Goal: Task Accomplishment & Management: Manage account settings

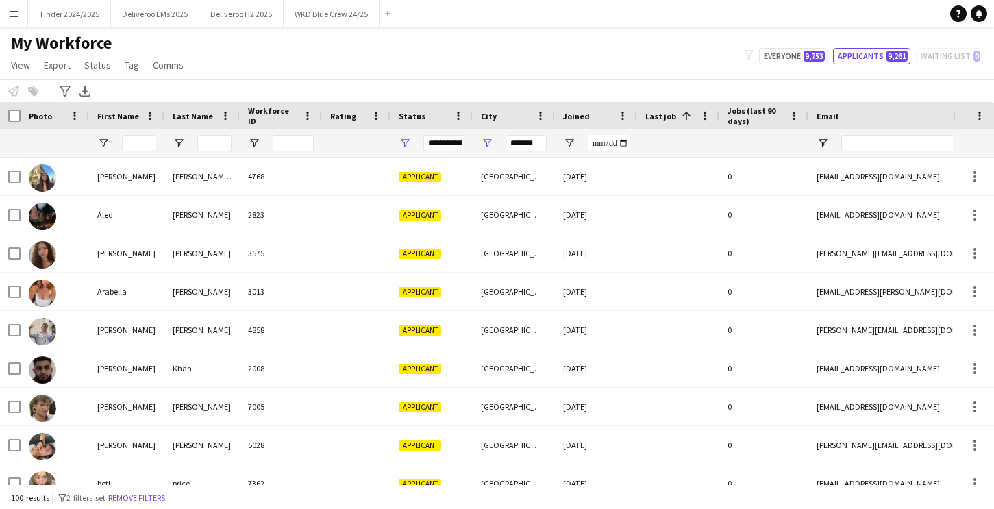
click at [10, 14] on app-icon "Menu" at bounding box center [13, 13] width 11 height 11
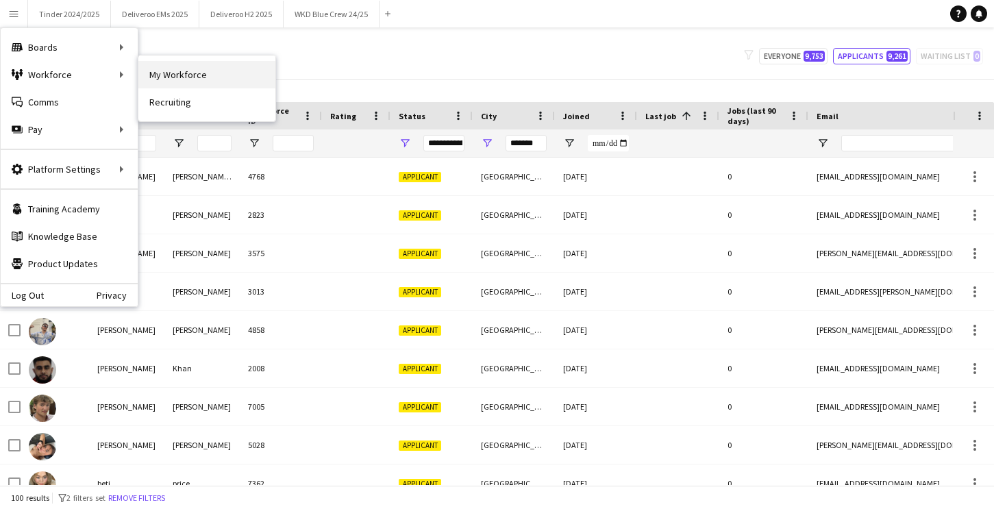
click at [155, 77] on link "My Workforce" at bounding box center [206, 74] width 137 height 27
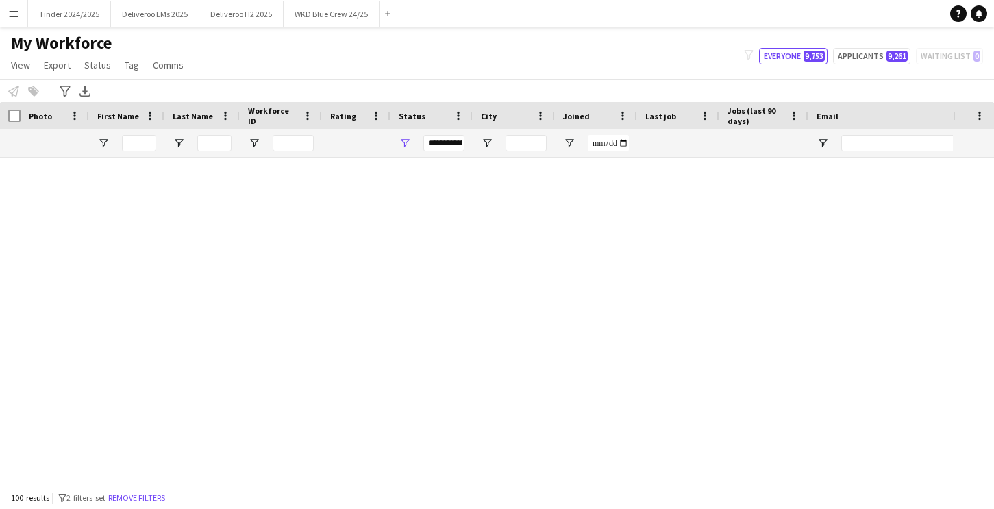
type input "**********"
type input "*******"
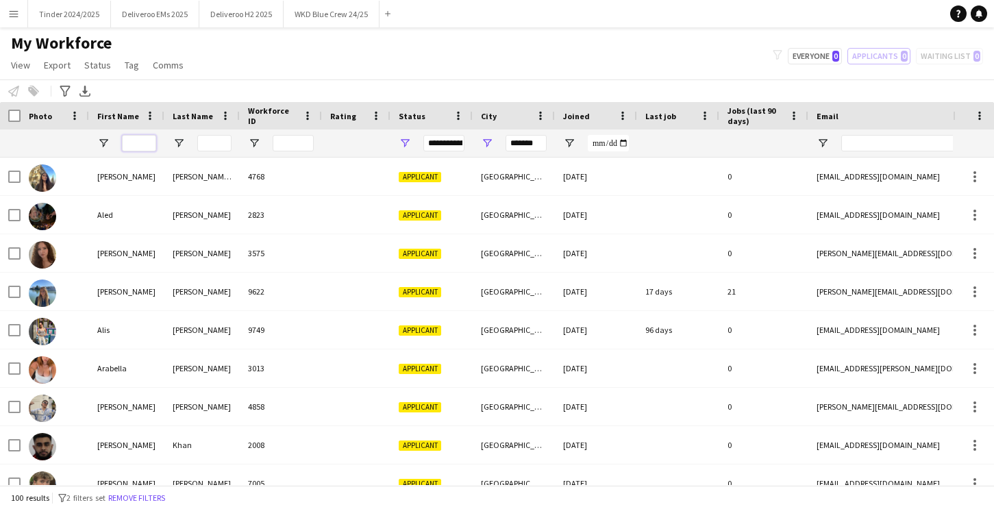
click at [140, 145] on input "First Name Filter Input" at bounding box center [139, 143] width 34 height 16
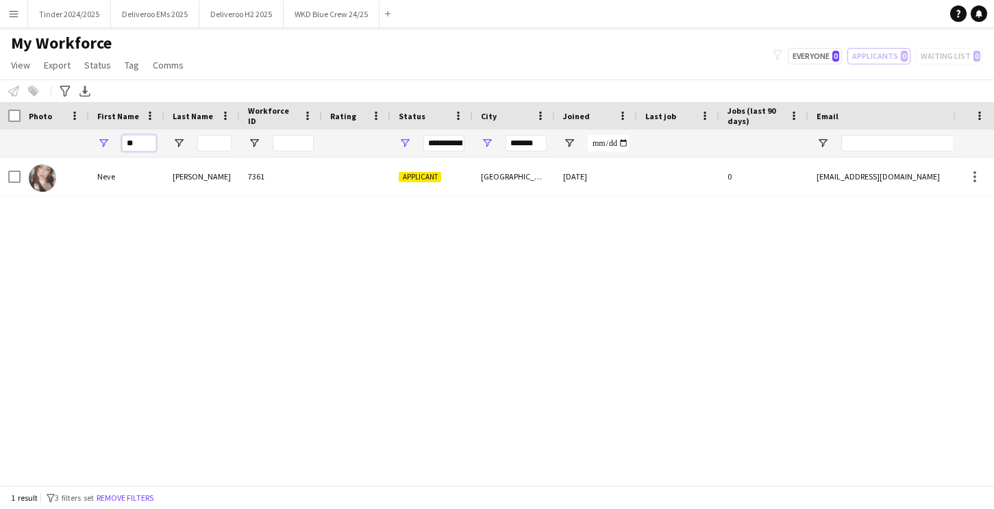
type input "*"
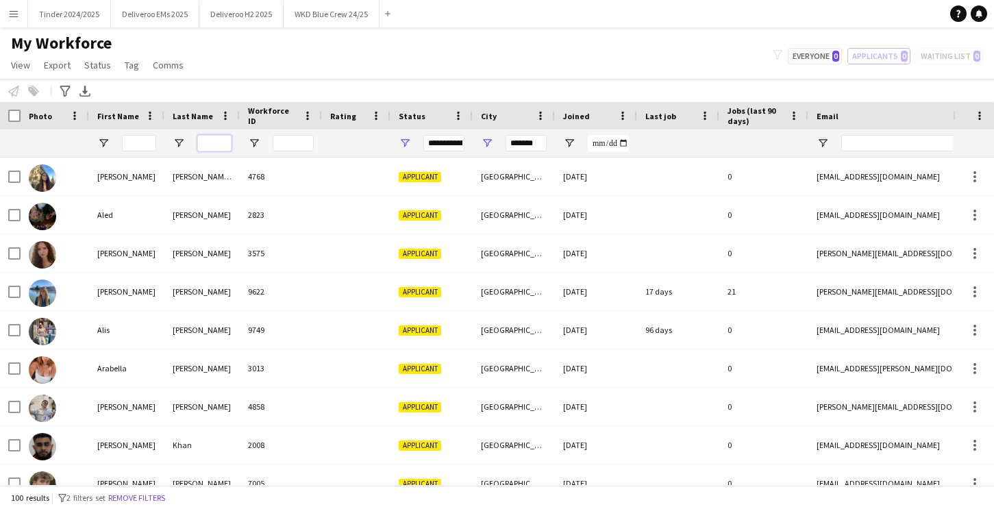
click at [215, 146] on input "Last Name Filter Input" at bounding box center [214, 143] width 34 height 16
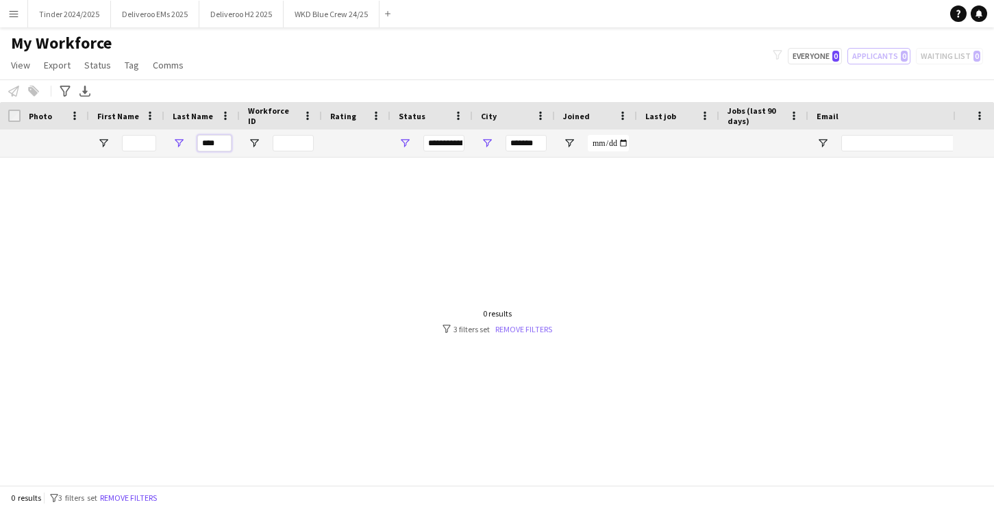
type input "****"
click at [534, 327] on link "Remove filters" at bounding box center [523, 329] width 57 height 10
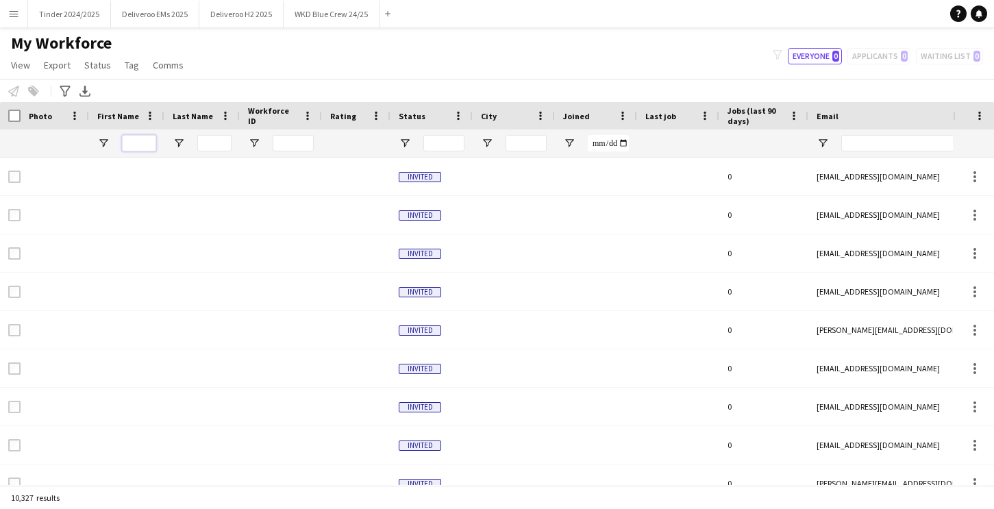
click at [135, 146] on input "First Name Filter Input" at bounding box center [139, 143] width 34 height 16
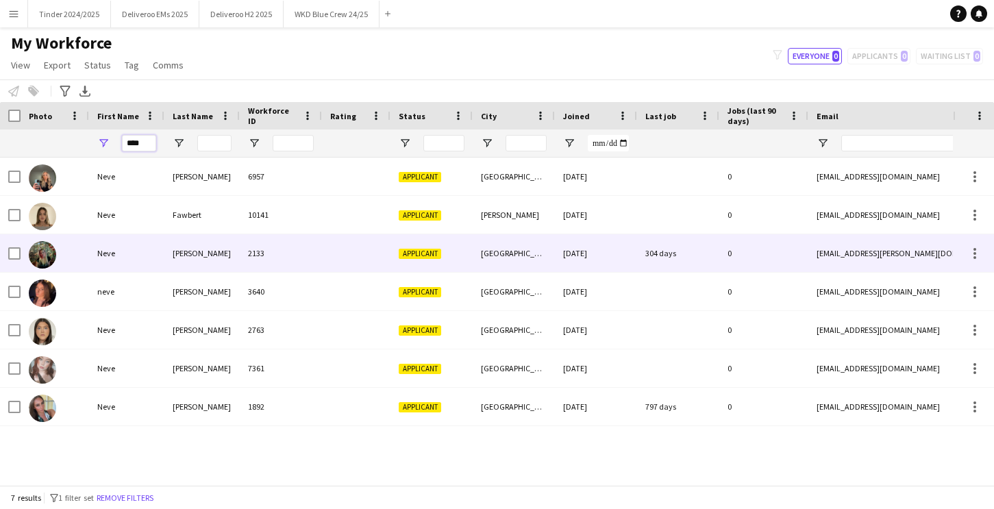
type input "****"
click at [240, 259] on div "2133" at bounding box center [281, 253] width 82 height 38
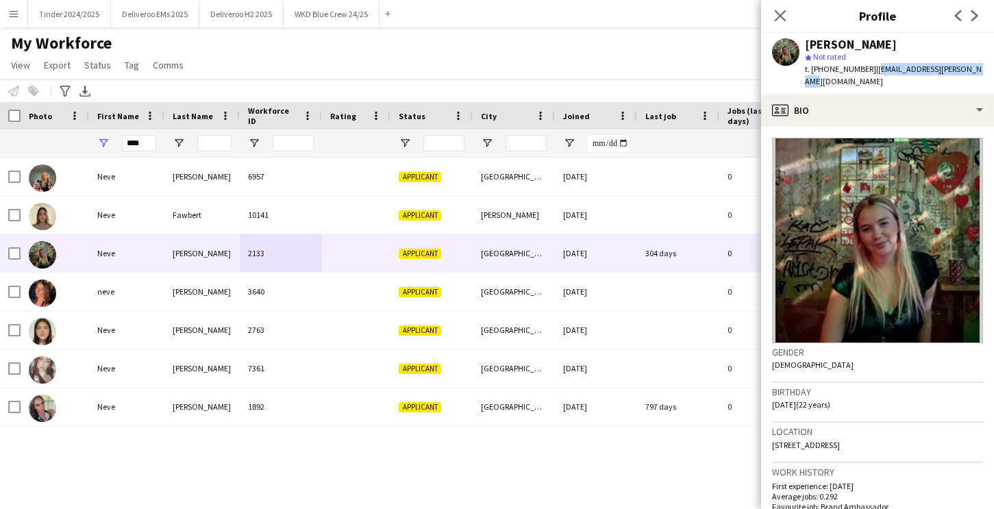
drag, startPoint x: 871, startPoint y: 66, endPoint x: 975, endPoint y: 66, distance: 104.2
click at [975, 66] on div "[PERSON_NAME] star Not rated t. [PHONE_NUMBER] | [EMAIL_ADDRESS][PERSON_NAME][D…" at bounding box center [877, 63] width 233 height 61
copy span "[EMAIL_ADDRESS][PERSON_NAME][DOMAIN_NAME]"
click at [778, 14] on icon "Close pop-in" at bounding box center [780, 15] width 13 height 13
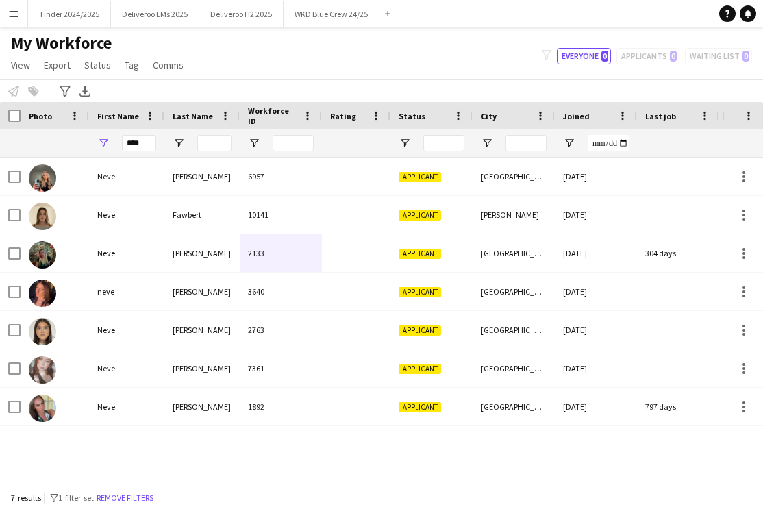
click at [8, 18] on app-icon "Menu" at bounding box center [13, 13] width 11 height 11
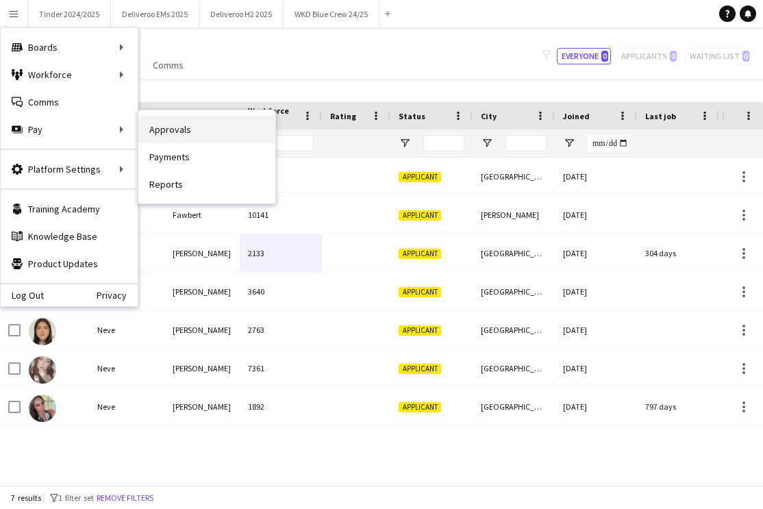
click at [195, 129] on link "Approvals" at bounding box center [206, 129] width 137 height 27
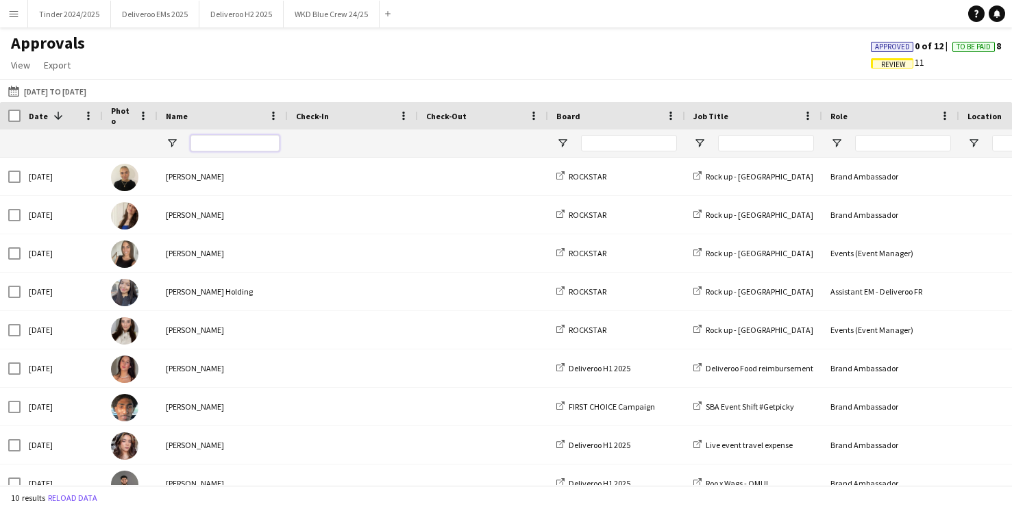
click at [224, 145] on input "Name Filter Input" at bounding box center [234, 143] width 89 height 16
type input "****"
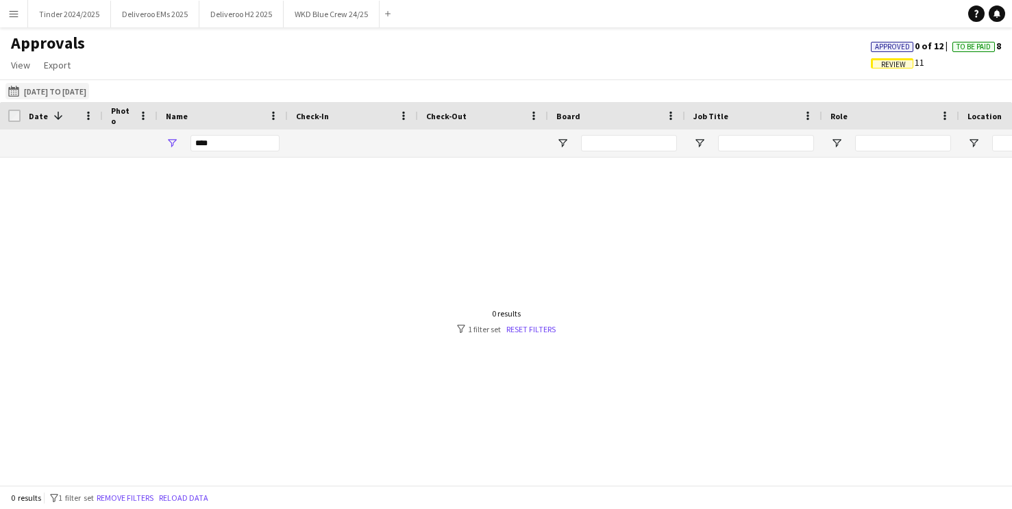
click at [14, 92] on app-icon "[DATE] to [DATE]" at bounding box center [16, 91] width 16 height 11
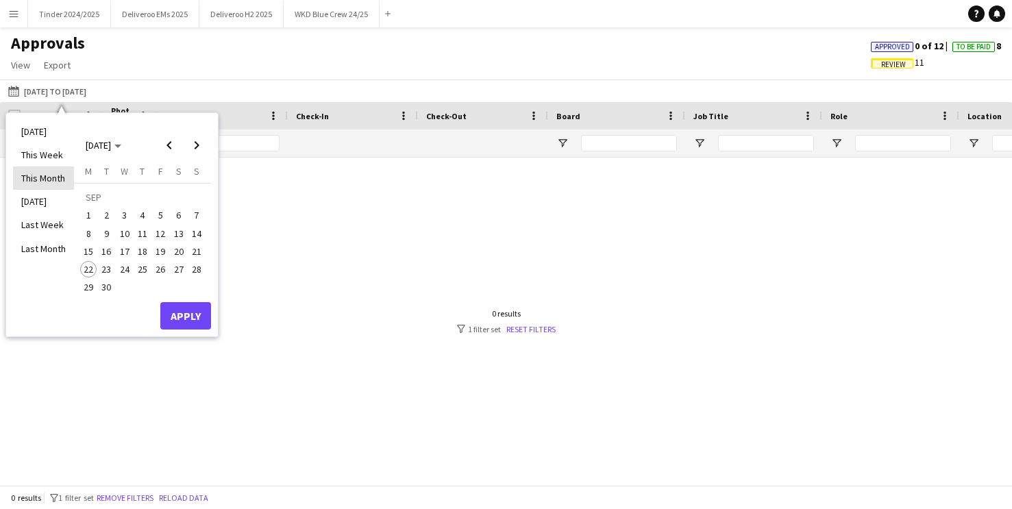
click at [34, 173] on li "This Month" at bounding box center [43, 178] width 61 height 23
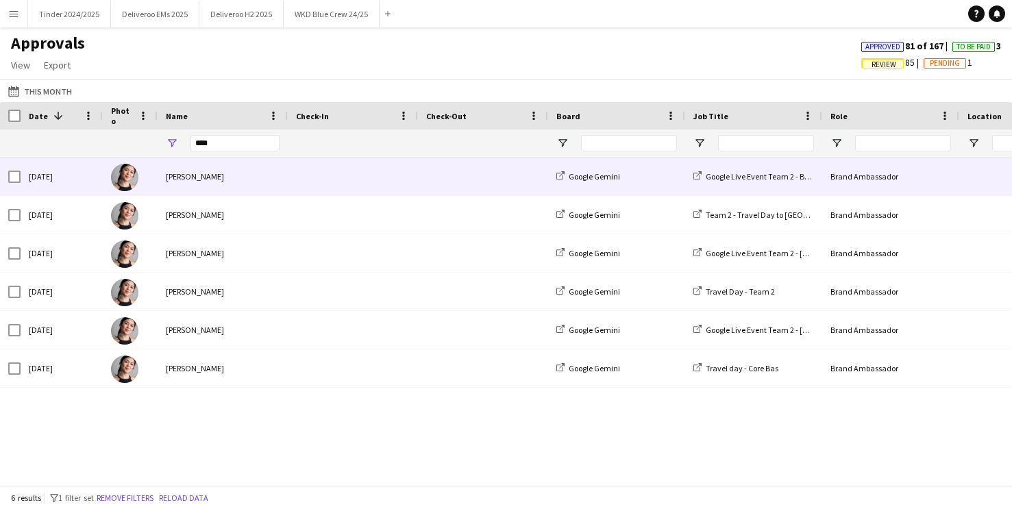
click at [308, 179] on span at bounding box center [353, 177] width 114 height 38
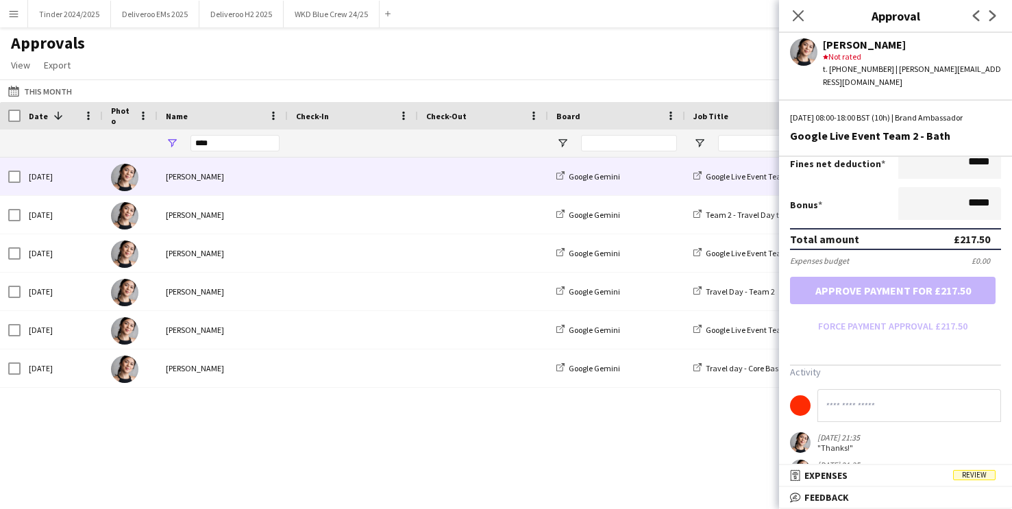
scroll to position [278, 0]
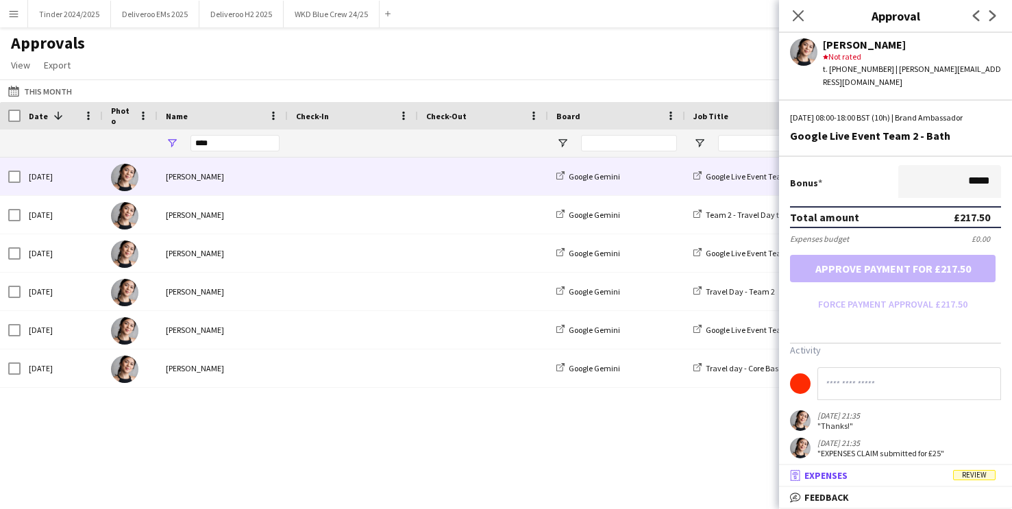
click at [983, 476] on span "Review" at bounding box center [974, 475] width 42 height 10
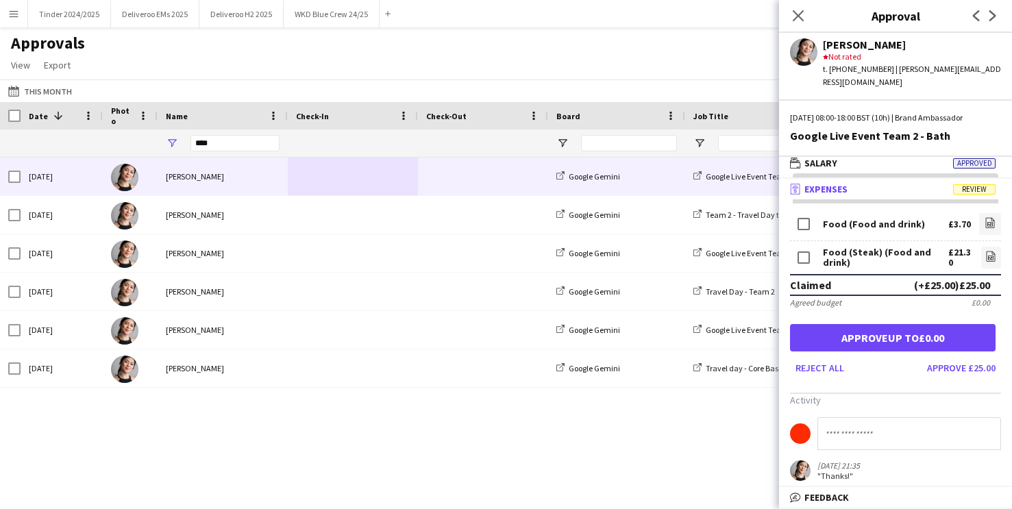
scroll to position [28, 0]
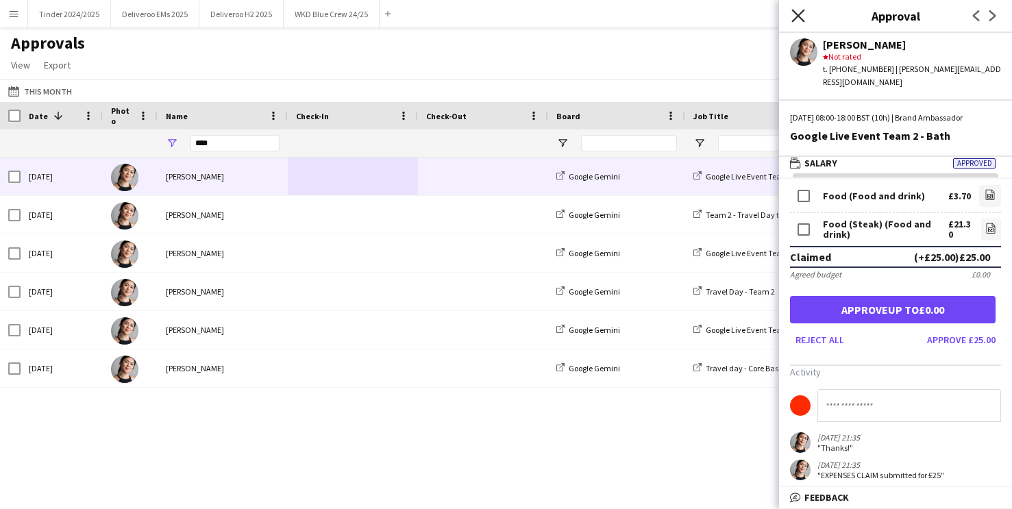
click at [795, 16] on icon "Close pop-in" at bounding box center [797, 15] width 13 height 13
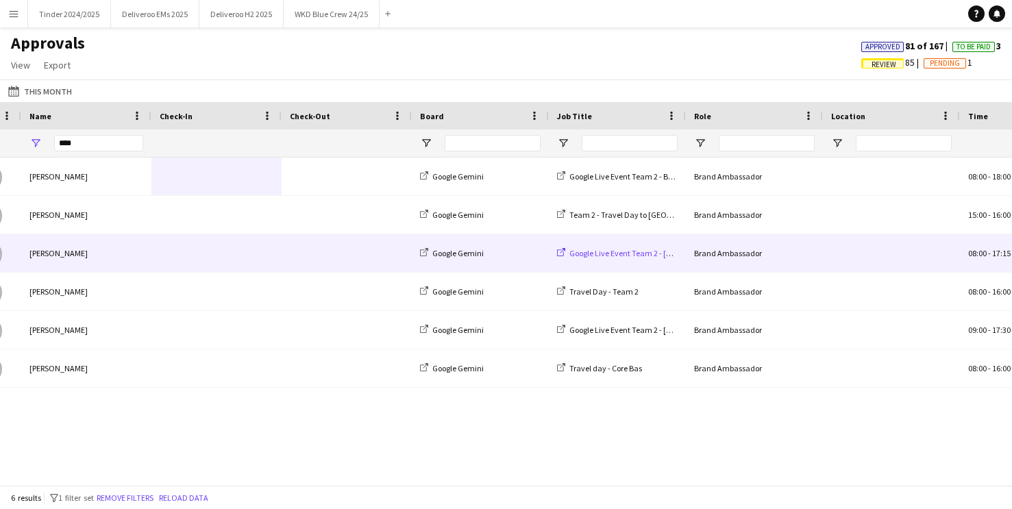
scroll to position [0, 0]
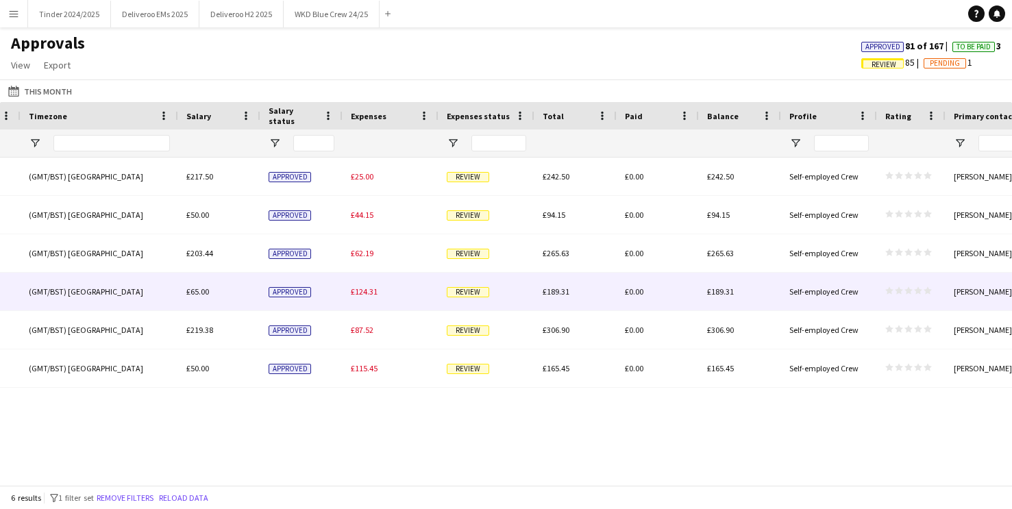
click at [393, 282] on div "£124.31" at bounding box center [391, 292] width 96 height 38
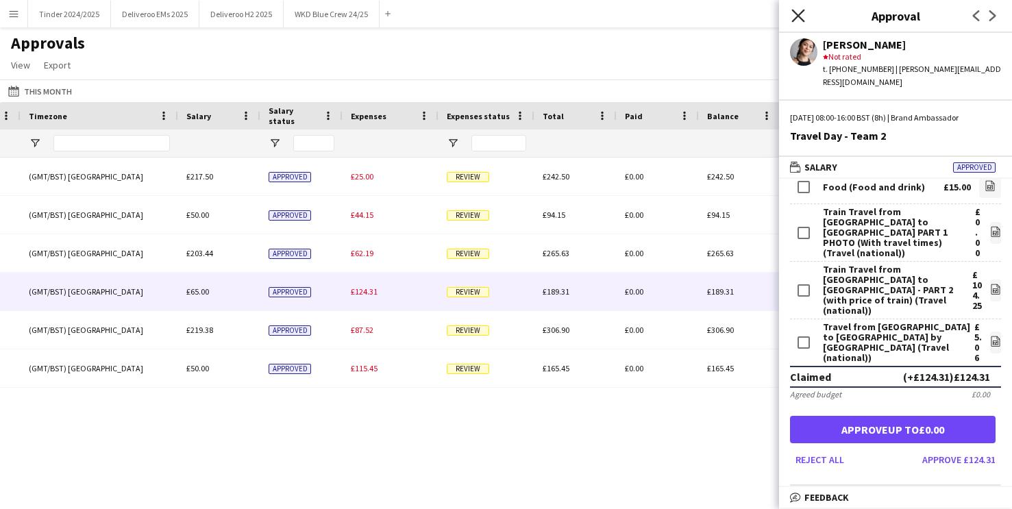
click at [799, 21] on icon "Close pop-in" at bounding box center [797, 15] width 13 height 13
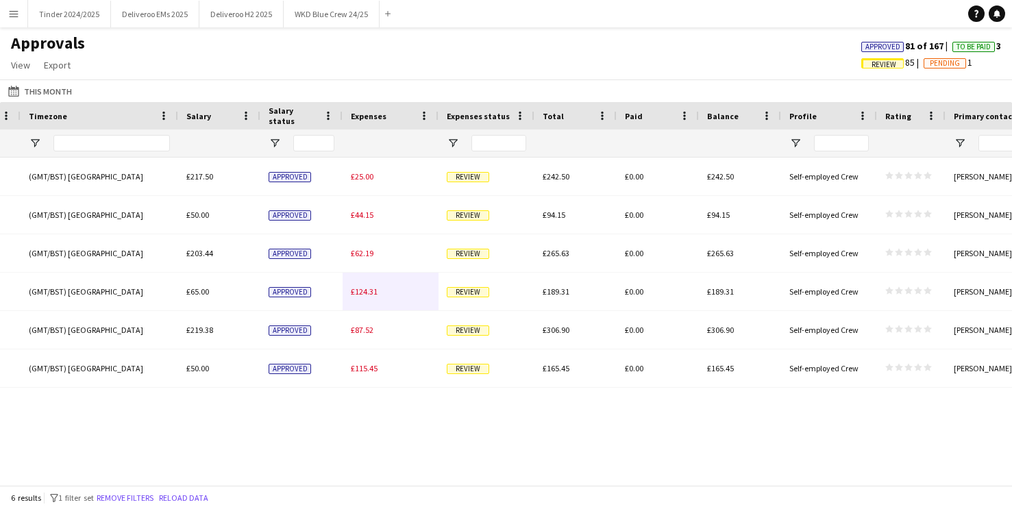
click at [497, 445] on div "08:00 - 18:00 (GMT/BST) [GEOGRAPHIC_DATA] £217.50 Approved £25.00 Review £242.5…" at bounding box center [506, 322] width 1012 height 328
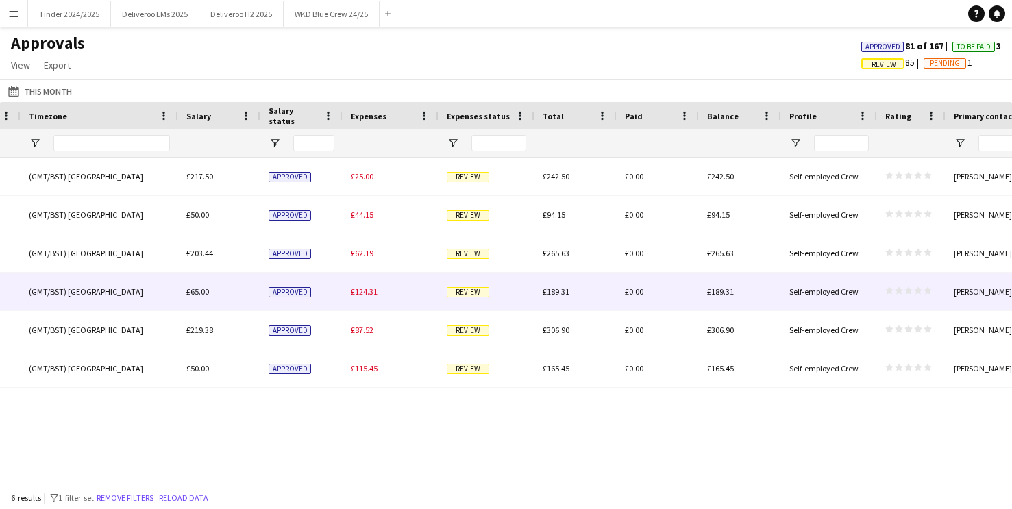
click at [368, 291] on span "£124.31" at bounding box center [364, 291] width 27 height 10
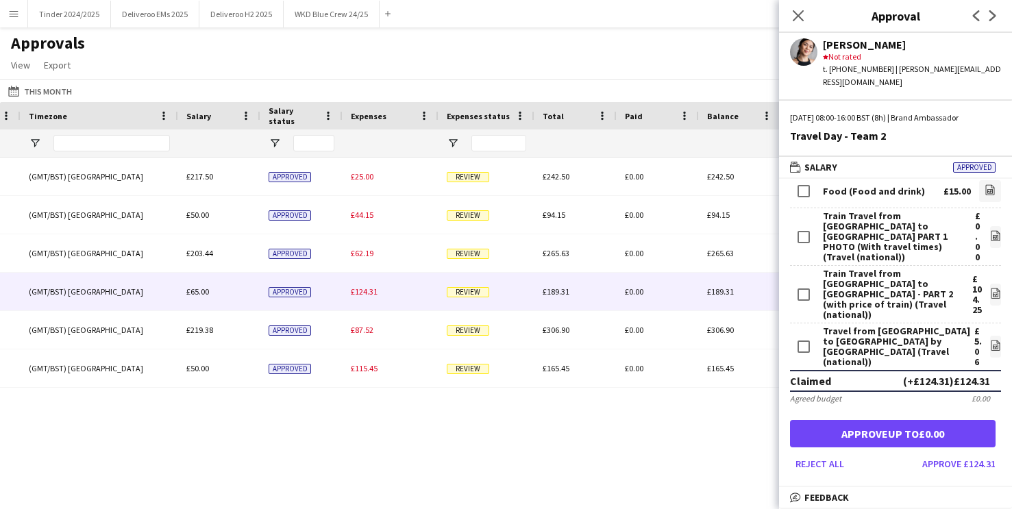
scroll to position [36, 0]
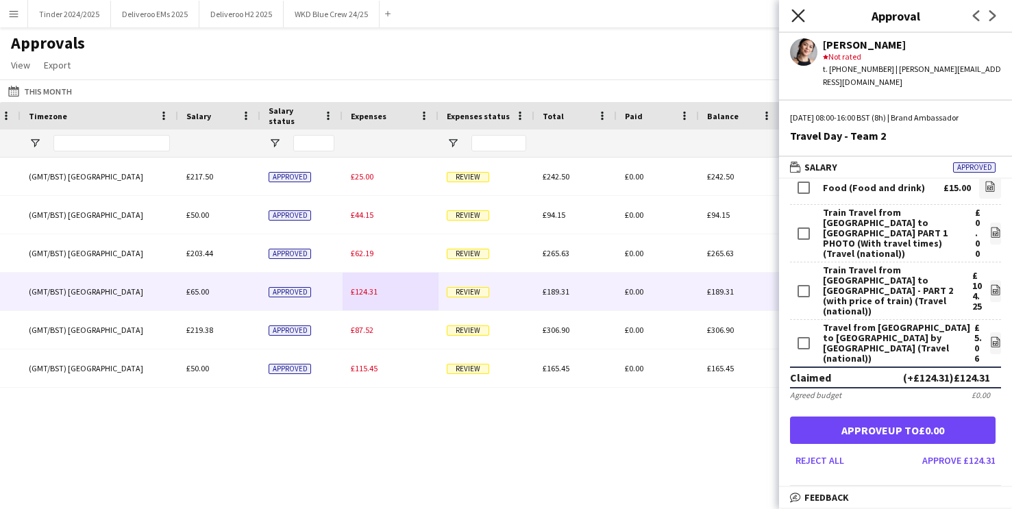
click at [798, 16] on icon at bounding box center [797, 15] width 13 height 13
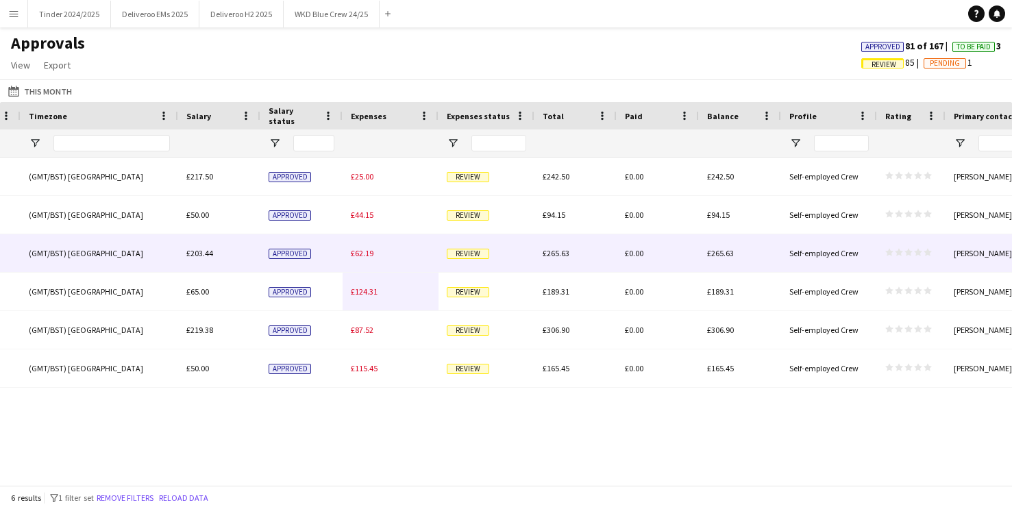
click at [384, 255] on div "£62.19" at bounding box center [391, 253] width 96 height 38
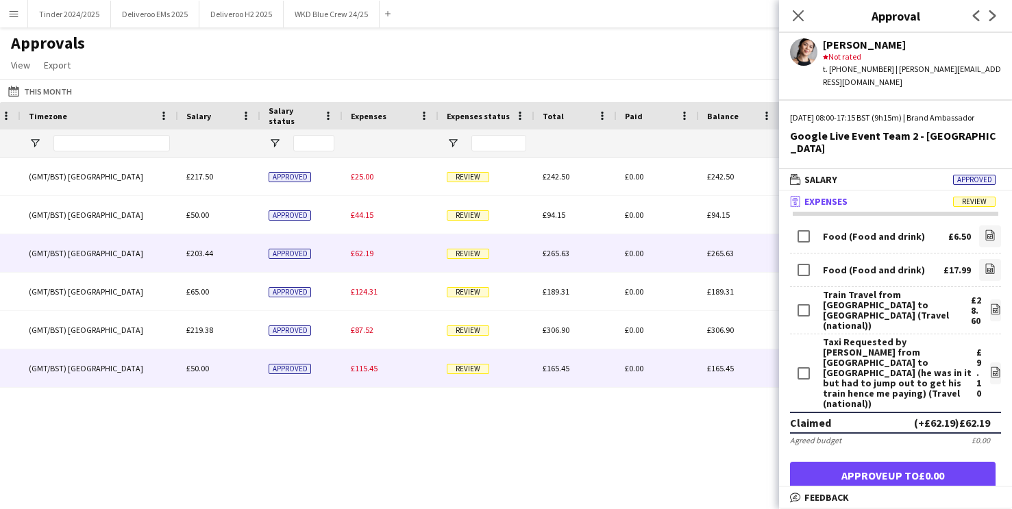
click at [393, 367] on div "£115.45" at bounding box center [391, 368] width 96 height 38
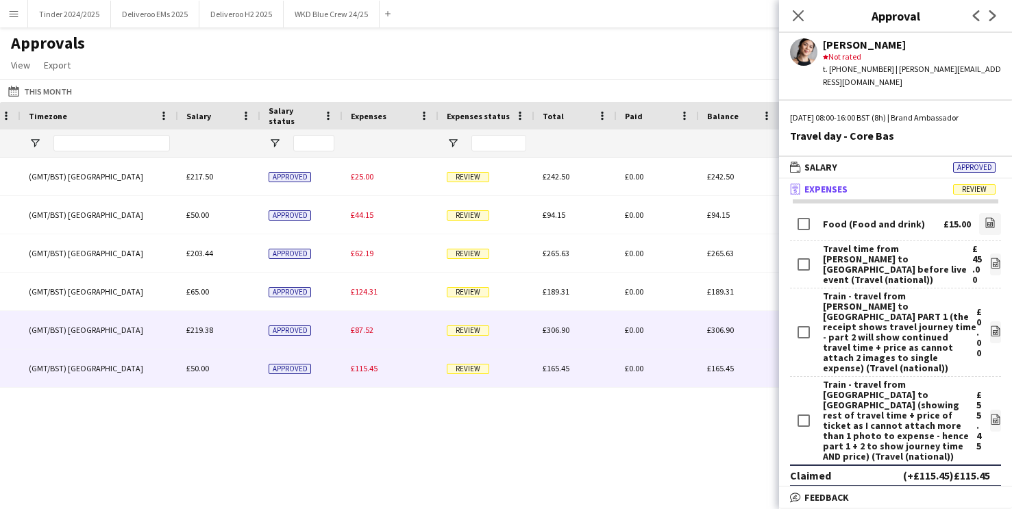
click at [387, 323] on div "£87.52" at bounding box center [391, 330] width 96 height 38
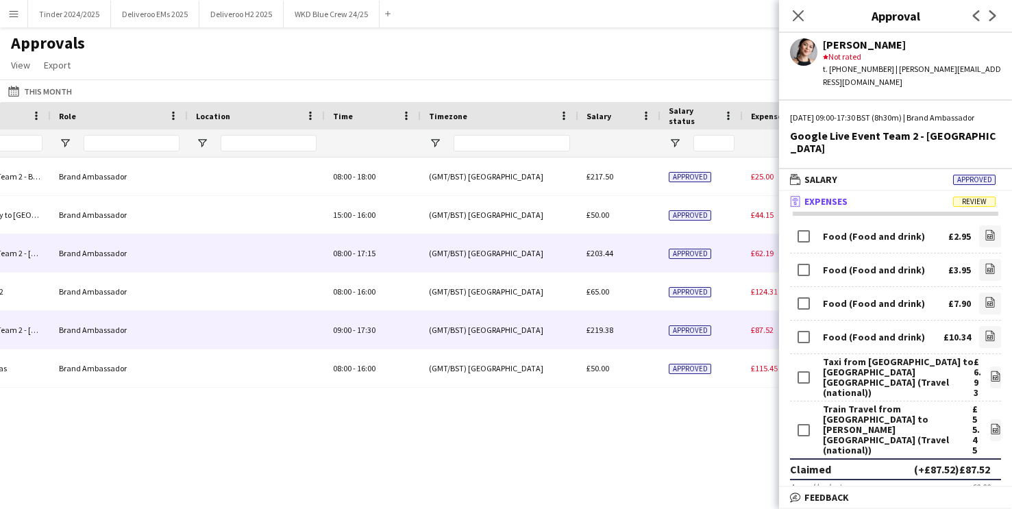
scroll to position [0, 445]
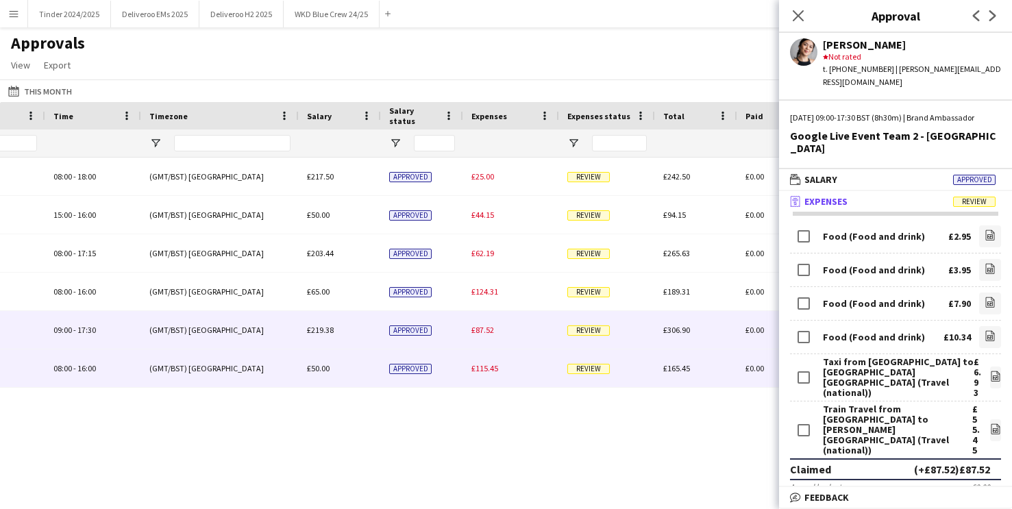
click at [506, 364] on div "£115.45" at bounding box center [511, 368] width 96 height 38
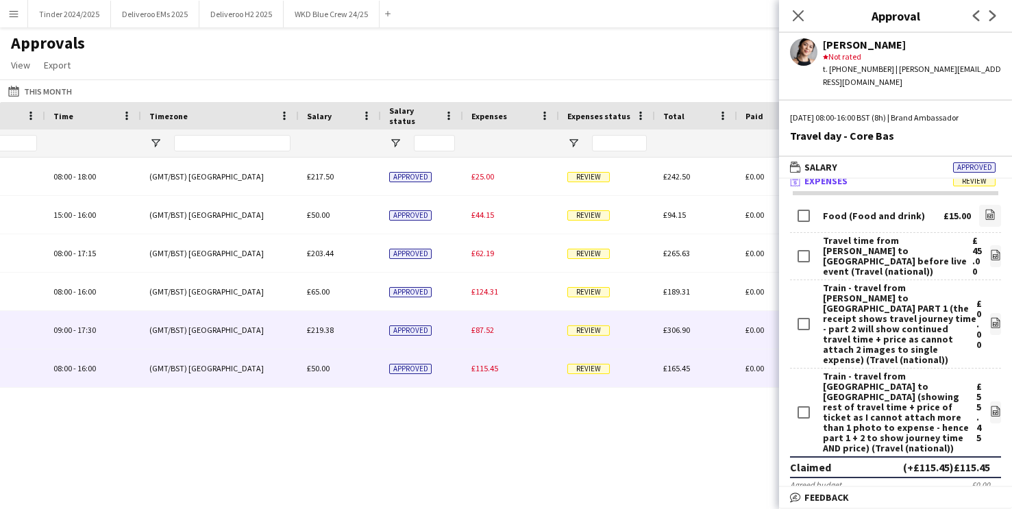
click at [534, 334] on div "£87.52" at bounding box center [511, 330] width 96 height 38
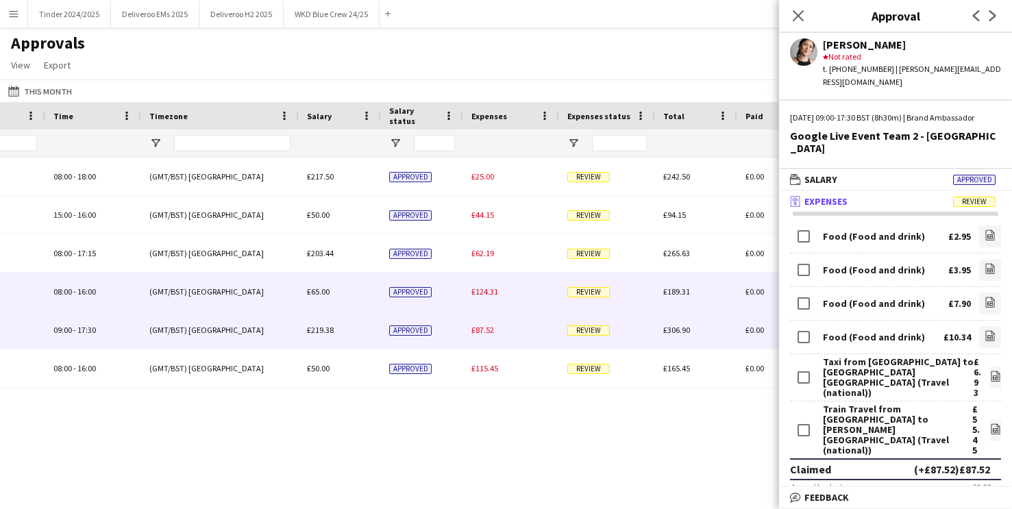
click at [520, 297] on div "£124.31" at bounding box center [511, 292] width 96 height 38
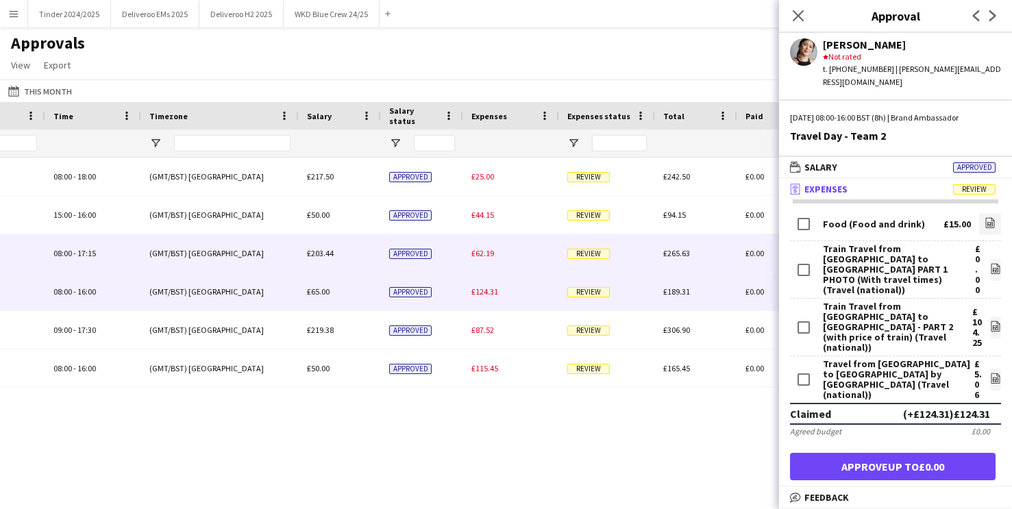
click at [523, 264] on div "£62.19" at bounding box center [511, 253] width 96 height 38
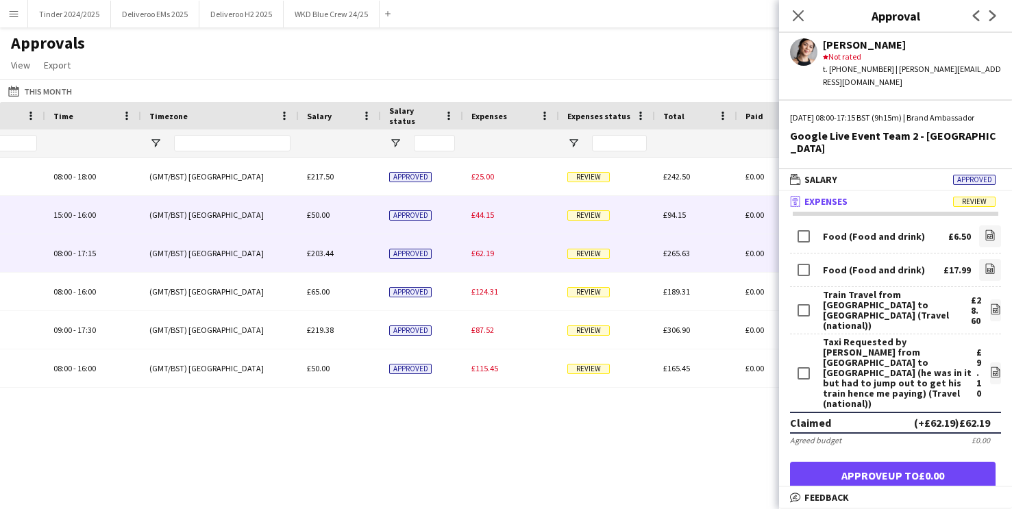
click at [508, 223] on div "£44.15" at bounding box center [511, 215] width 96 height 38
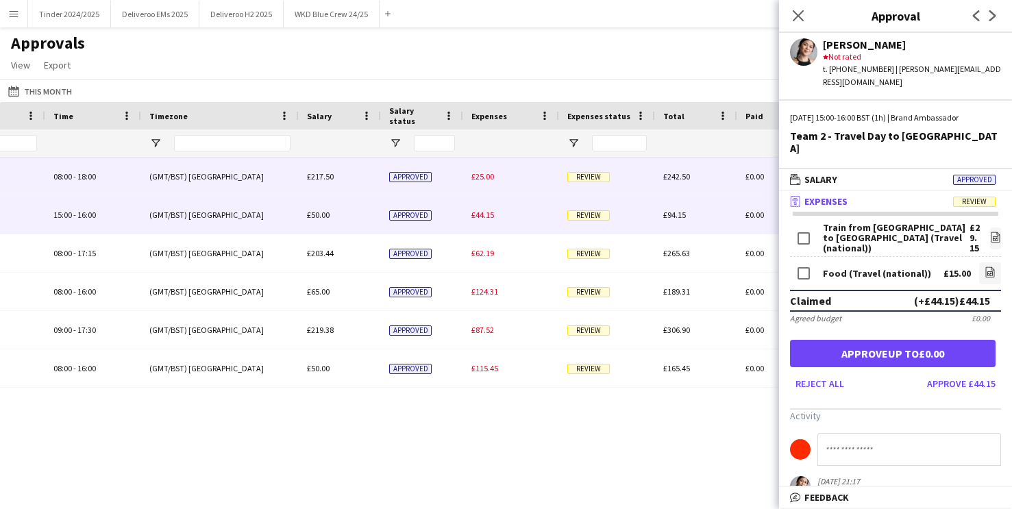
click at [509, 181] on div "£25.00" at bounding box center [511, 177] width 96 height 38
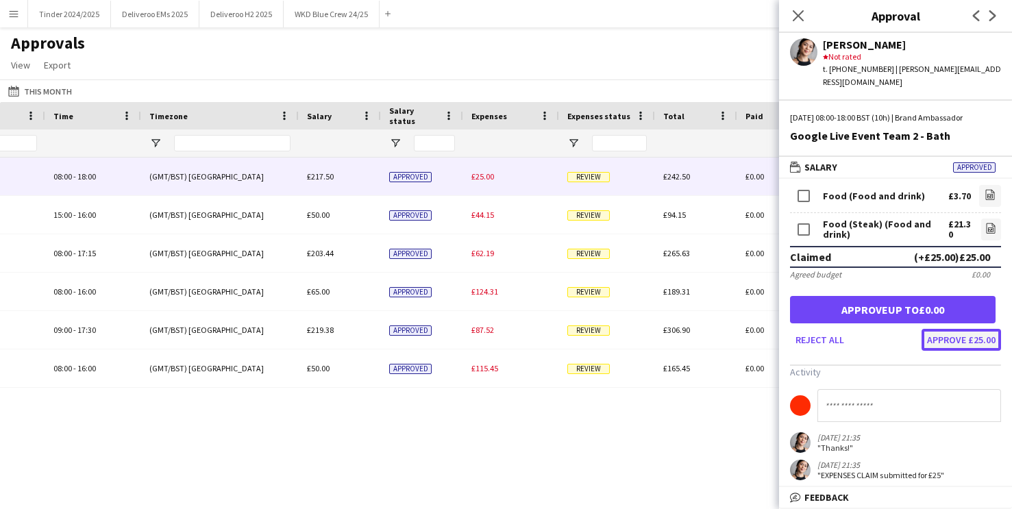
click at [970, 329] on button "Approve £25.00" at bounding box center [961, 340] width 79 height 22
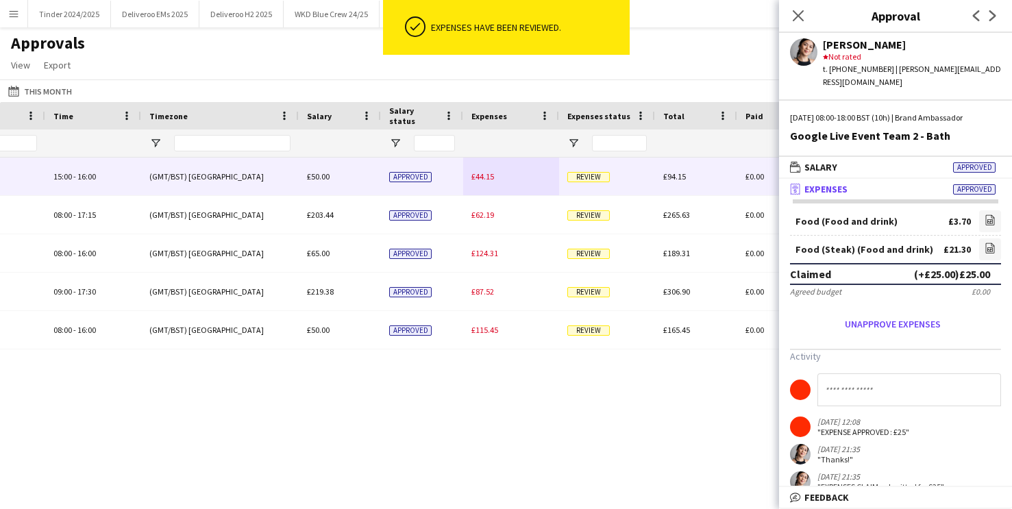
click at [670, 184] on div "£94.15" at bounding box center [696, 177] width 82 height 38
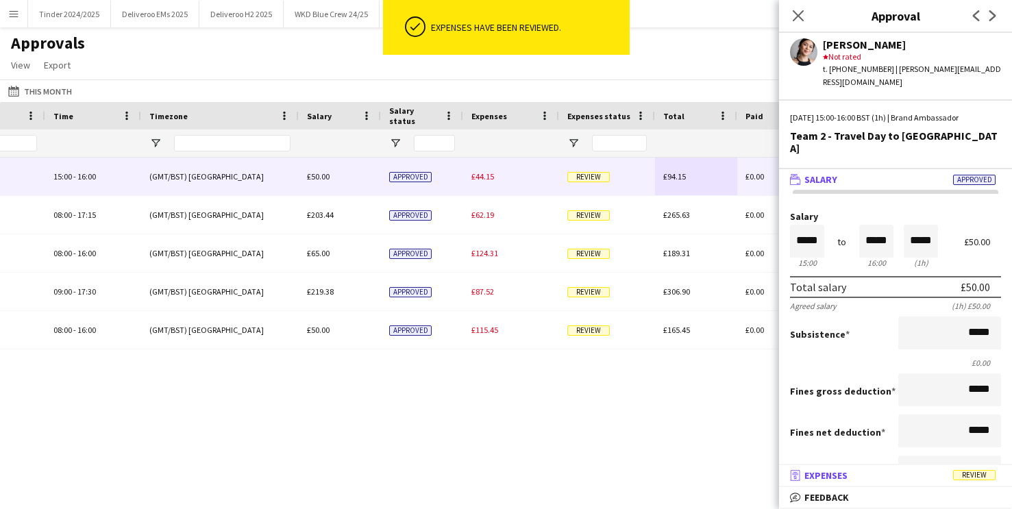
click at [981, 473] on span "Review" at bounding box center [974, 475] width 42 height 10
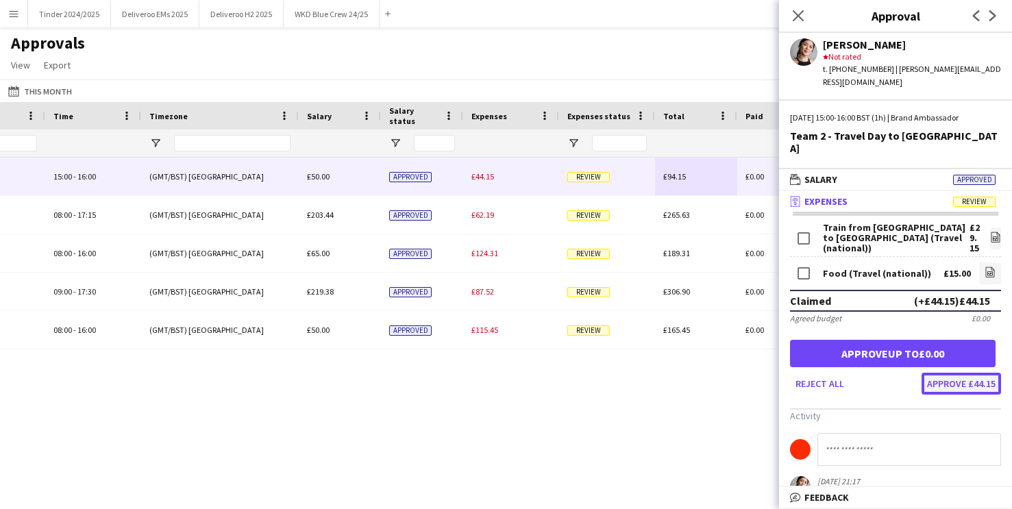
click at [952, 373] on button "Approve £44.15" at bounding box center [961, 384] width 79 height 22
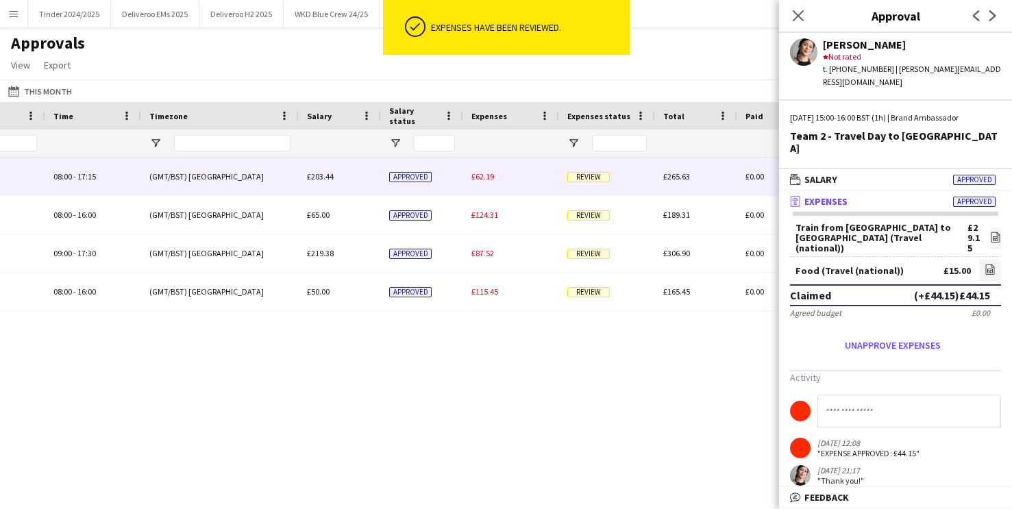
click at [498, 173] on div "£62.19" at bounding box center [511, 177] width 96 height 38
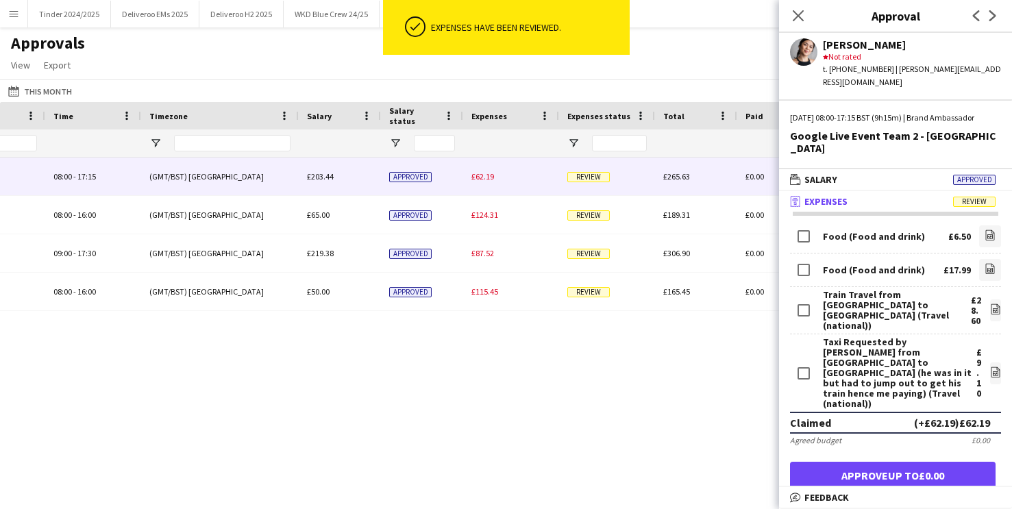
click at [954, 485] on button "Approve £62.19" at bounding box center [961, 506] width 79 height 22
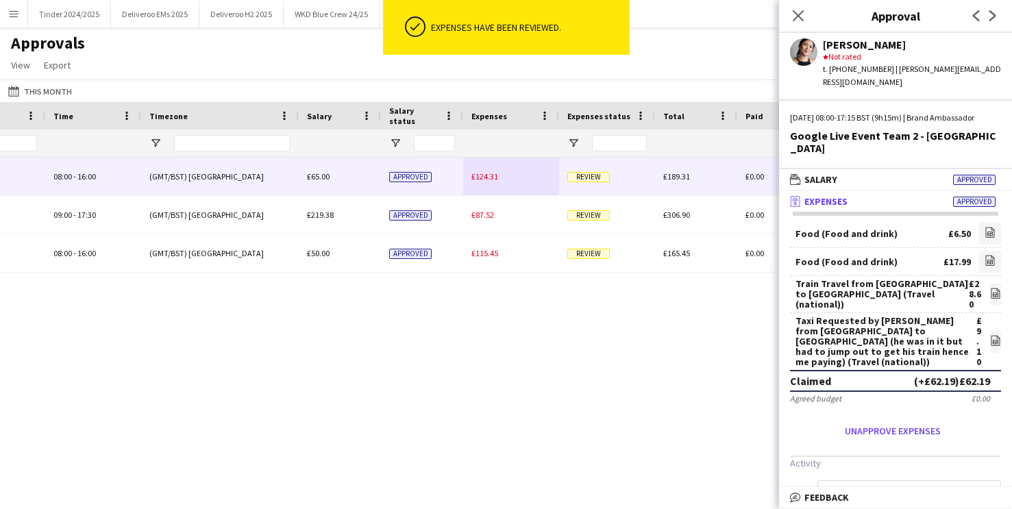
click at [511, 181] on div "£124.31" at bounding box center [511, 177] width 96 height 38
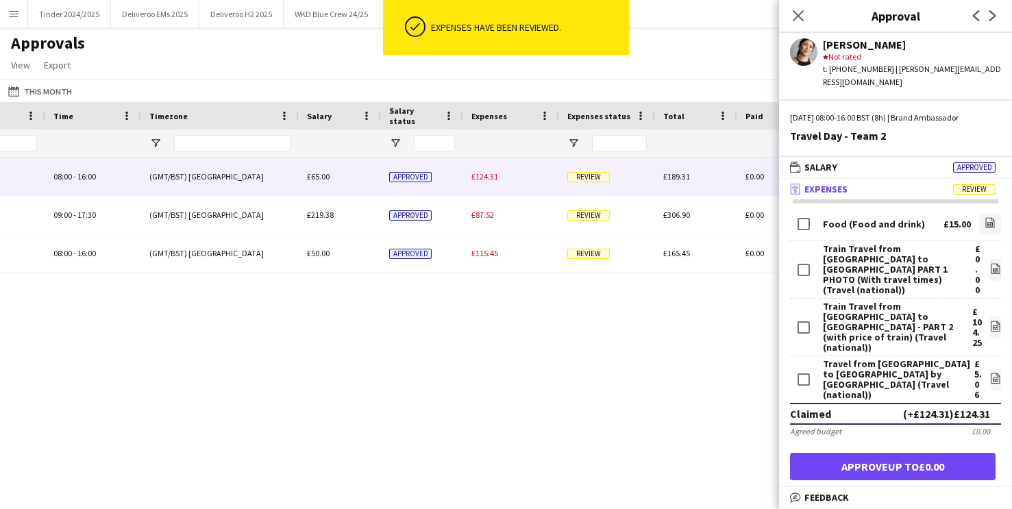
scroll to position [85, 0]
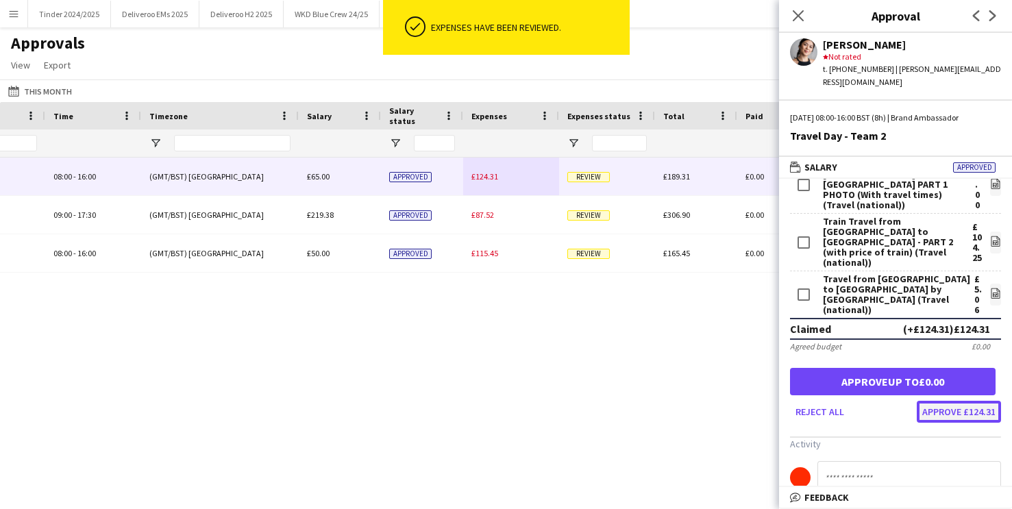
click at [965, 401] on button "Approve £124.31" at bounding box center [959, 412] width 84 height 22
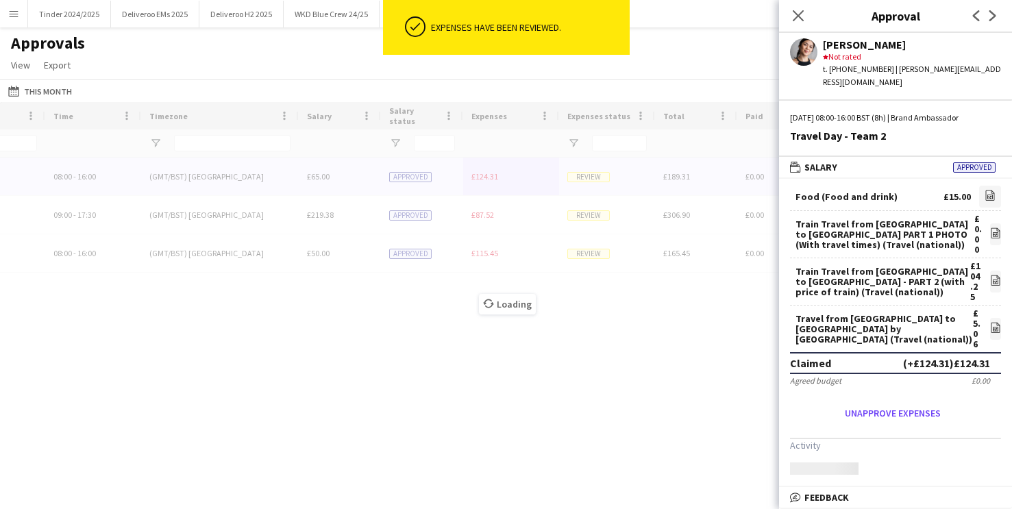
scroll to position [0, 0]
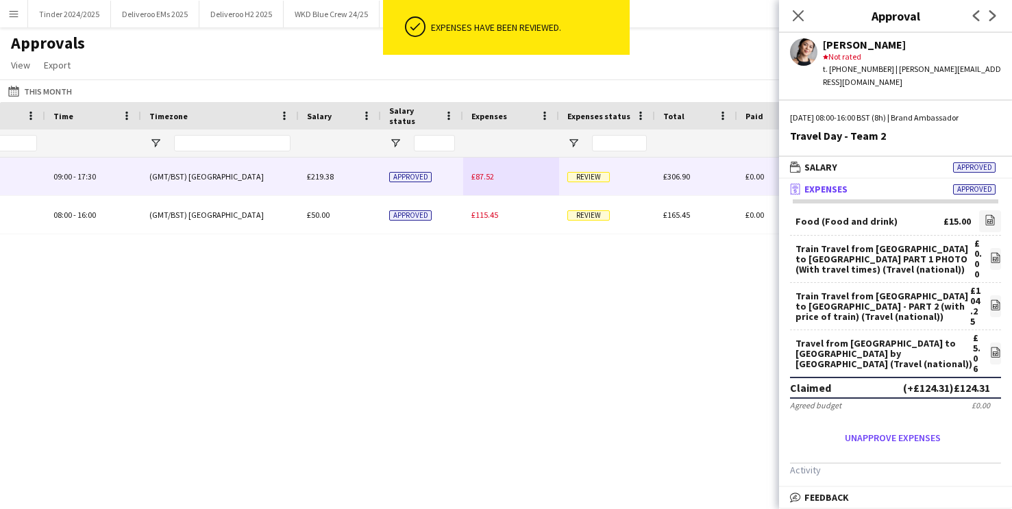
click at [515, 179] on div "£87.52" at bounding box center [511, 177] width 96 height 38
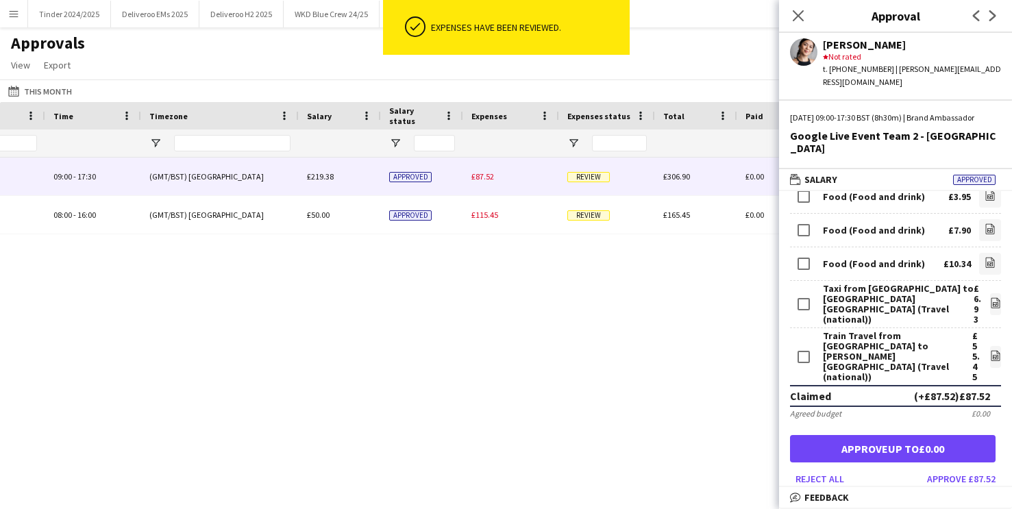
scroll to position [182, 0]
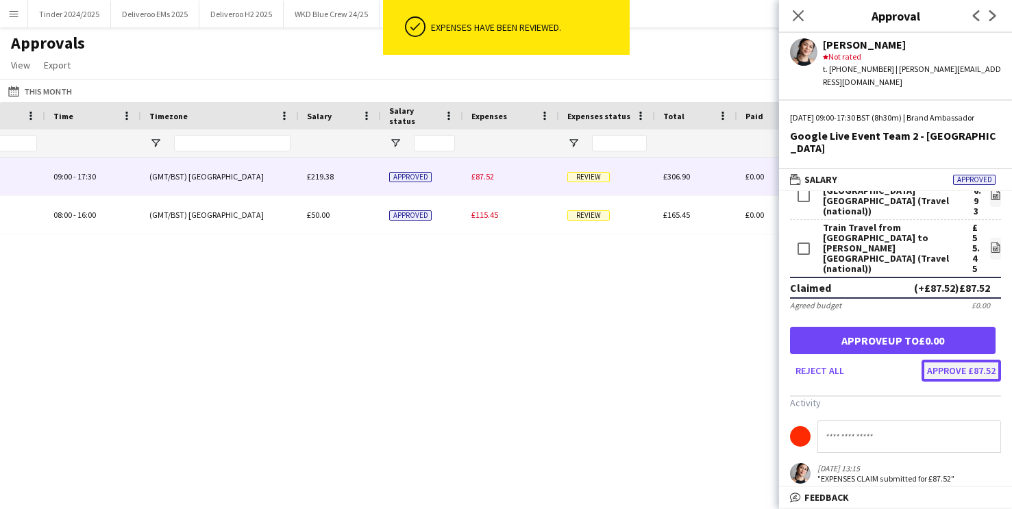
click at [959, 360] on button "Approve £87.52" at bounding box center [961, 371] width 79 height 22
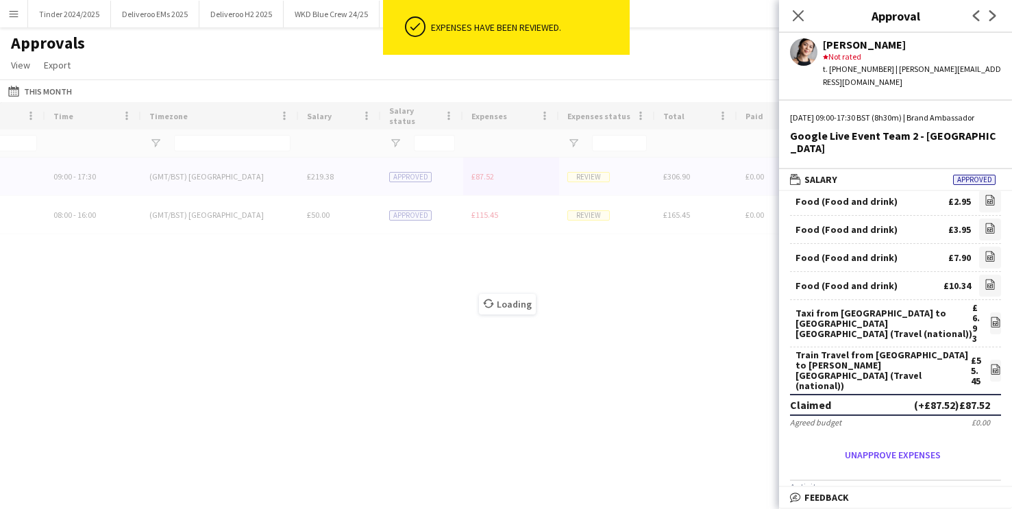
scroll to position [145, 0]
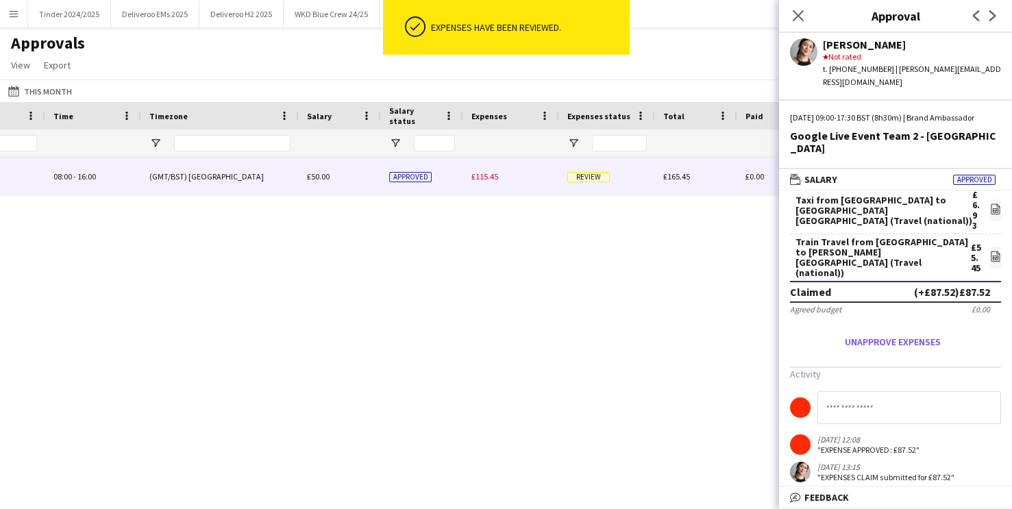
click at [493, 186] on div "£115.45" at bounding box center [511, 177] width 96 height 38
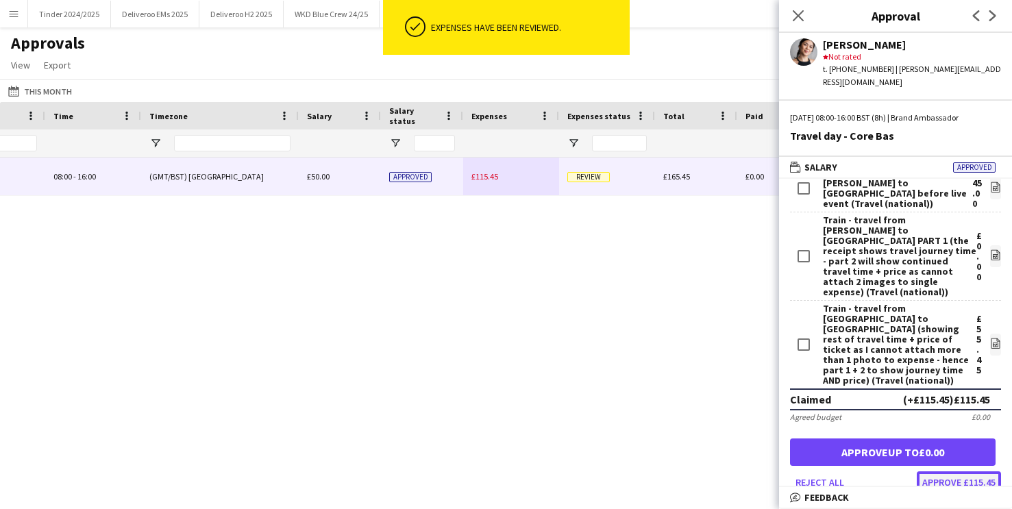
click at [978, 471] on button "Approve £115.45" at bounding box center [959, 482] width 84 height 22
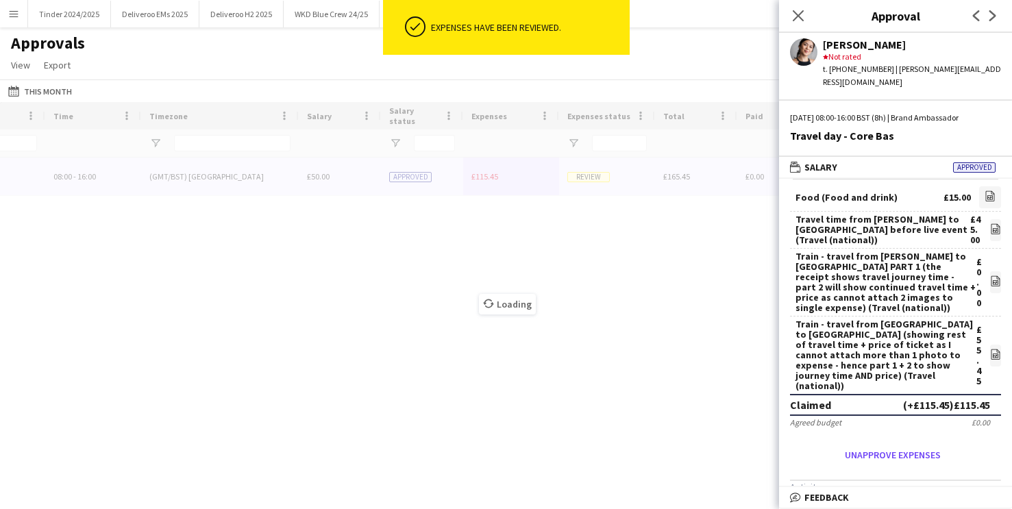
scroll to position [71, 0]
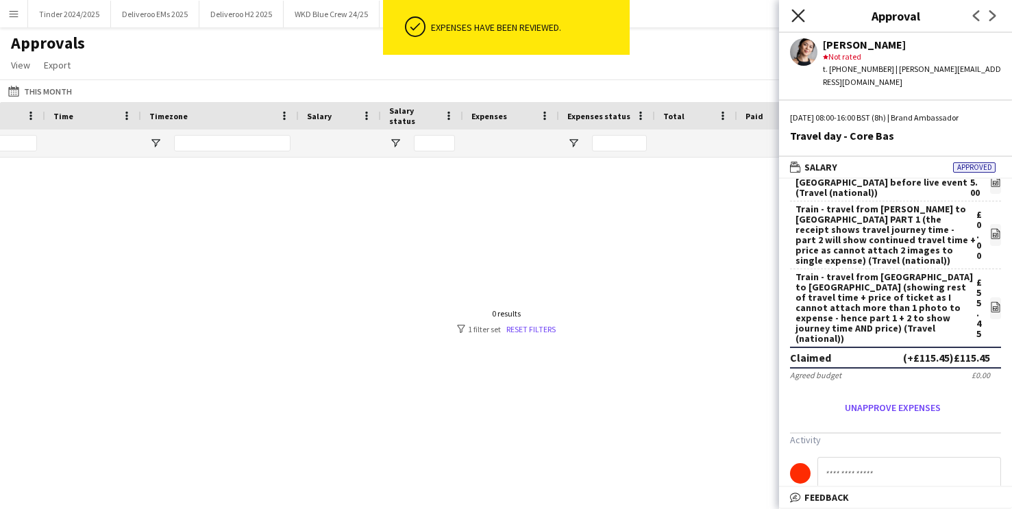
click at [800, 13] on icon at bounding box center [797, 15] width 13 height 13
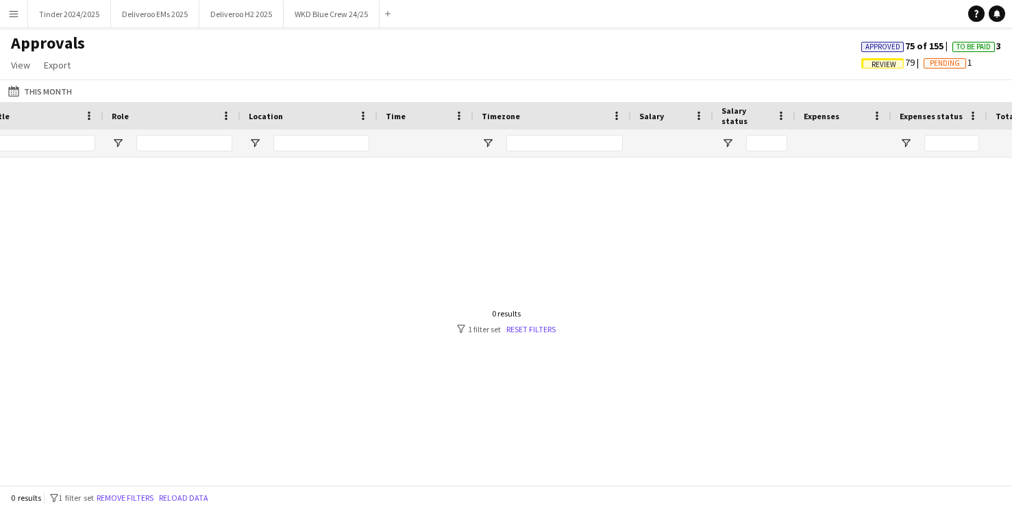
scroll to position [0, 323]
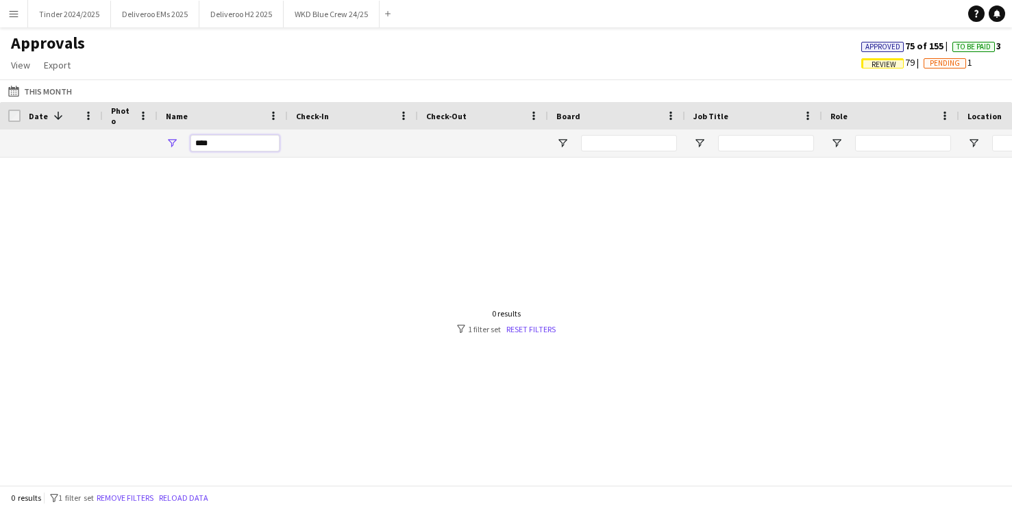
drag, startPoint x: 221, startPoint y: 143, endPoint x: 136, endPoint y: 143, distance: 85.0
type input "****"
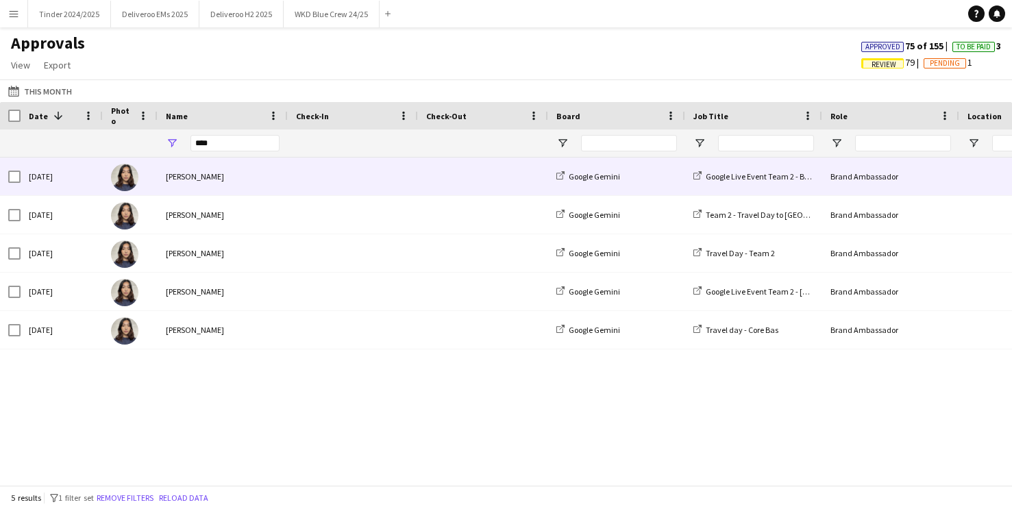
click at [210, 190] on div "[PERSON_NAME]" at bounding box center [223, 177] width 130 height 38
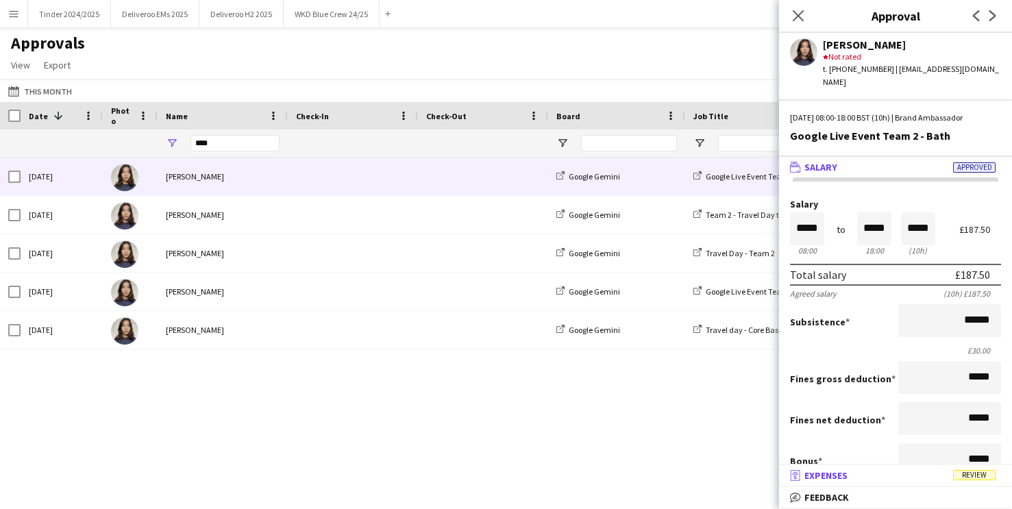
click at [980, 472] on span "Review" at bounding box center [974, 475] width 42 height 10
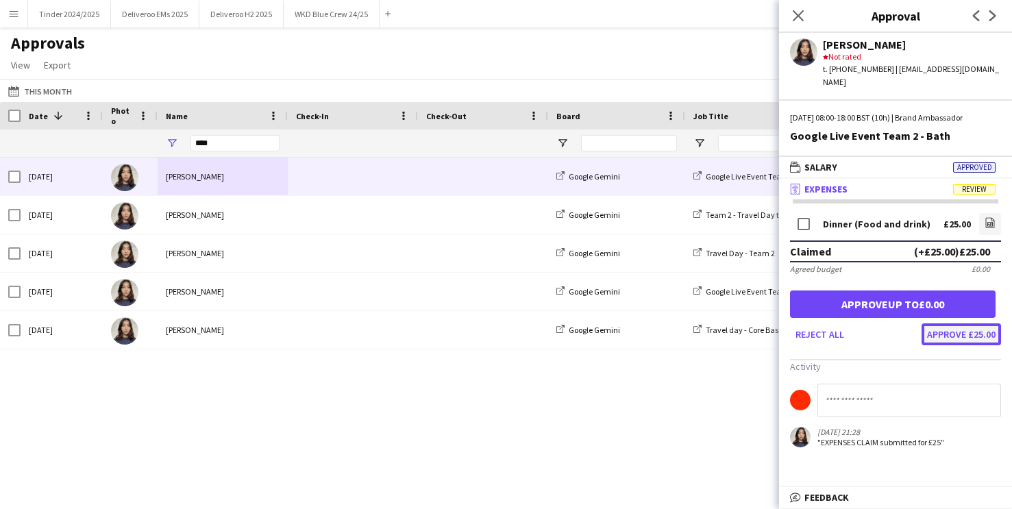
click at [958, 323] on button "Approve £25.00" at bounding box center [961, 334] width 79 height 22
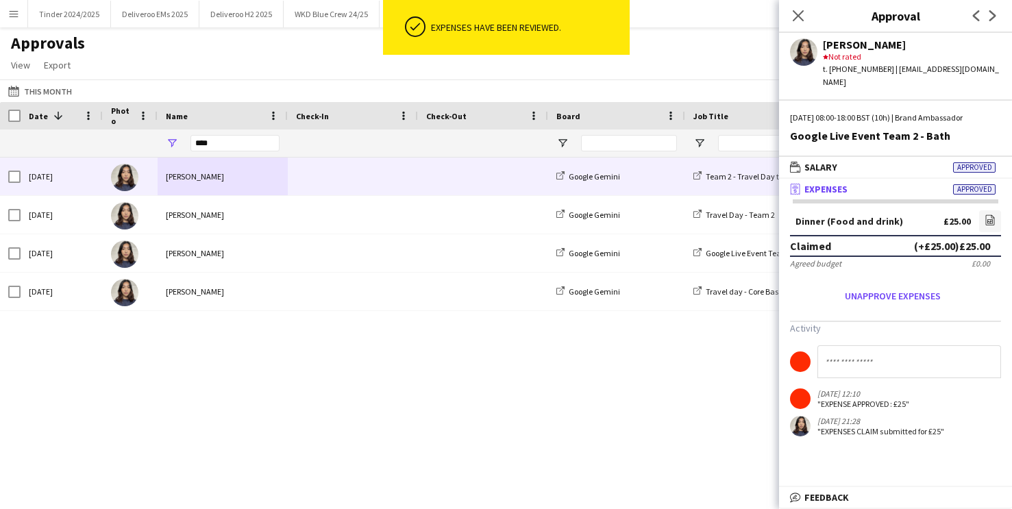
click at [671, 183] on div "Google Gemini" at bounding box center [616, 177] width 137 height 38
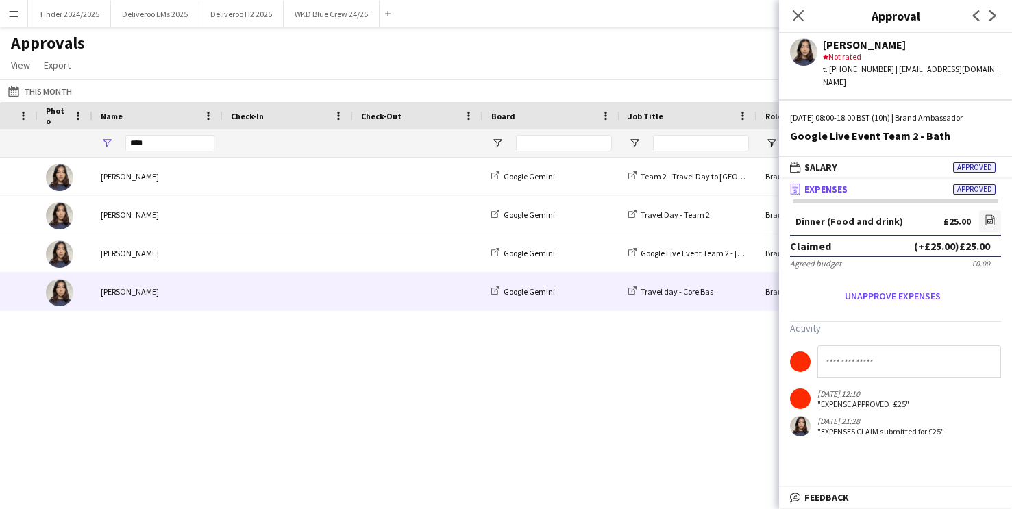
scroll to position [0, 127]
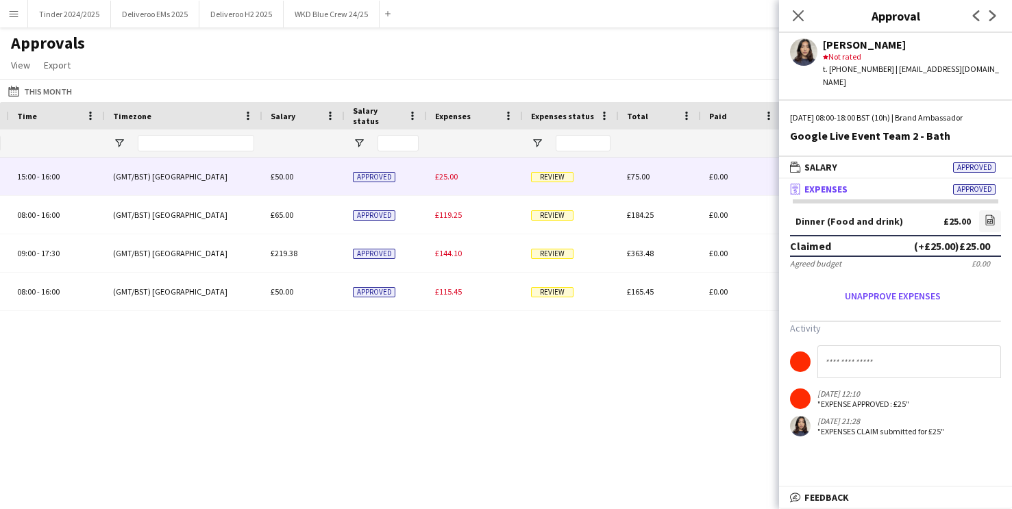
click at [500, 188] on div "£25.00" at bounding box center [475, 177] width 96 height 38
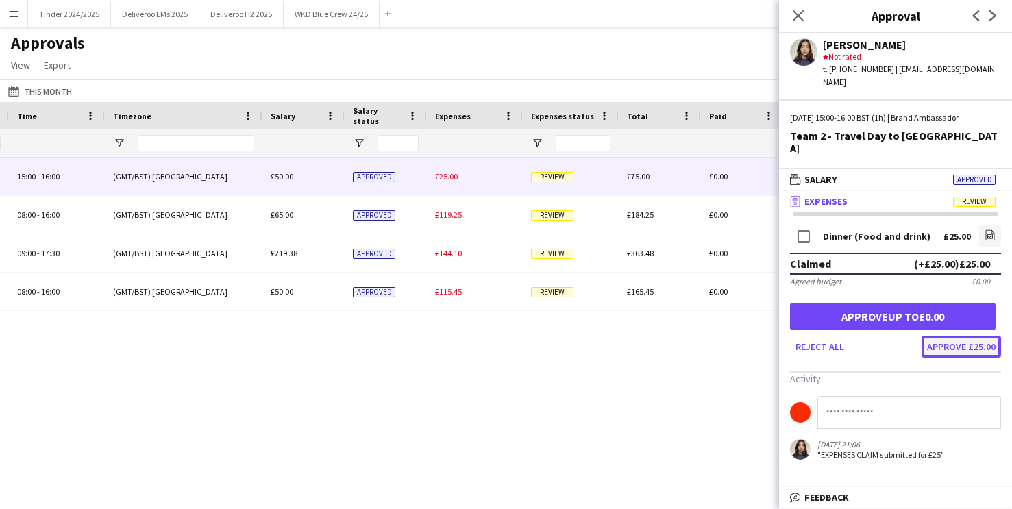
click at [955, 336] on button "Approve £25.00" at bounding box center [961, 347] width 79 height 22
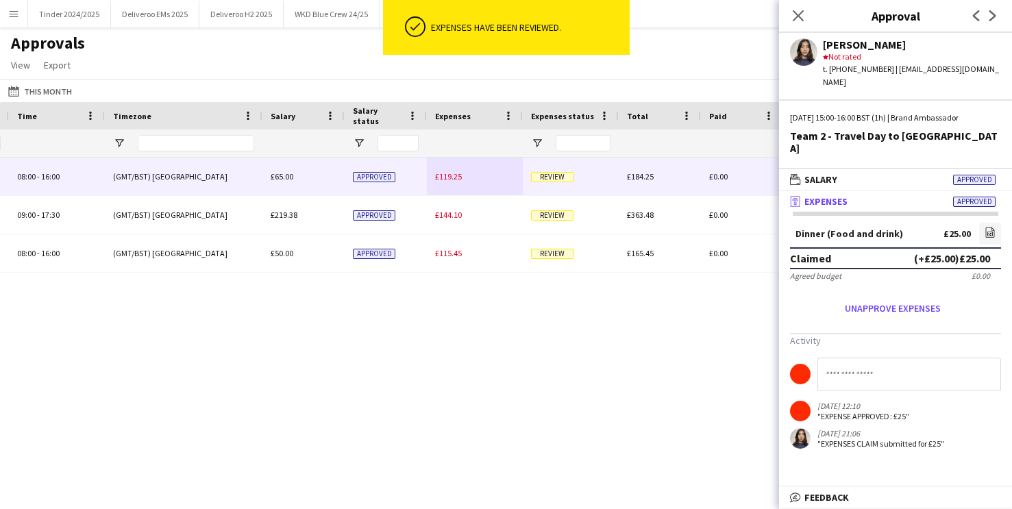
click at [466, 179] on div "£119.25" at bounding box center [475, 177] width 96 height 38
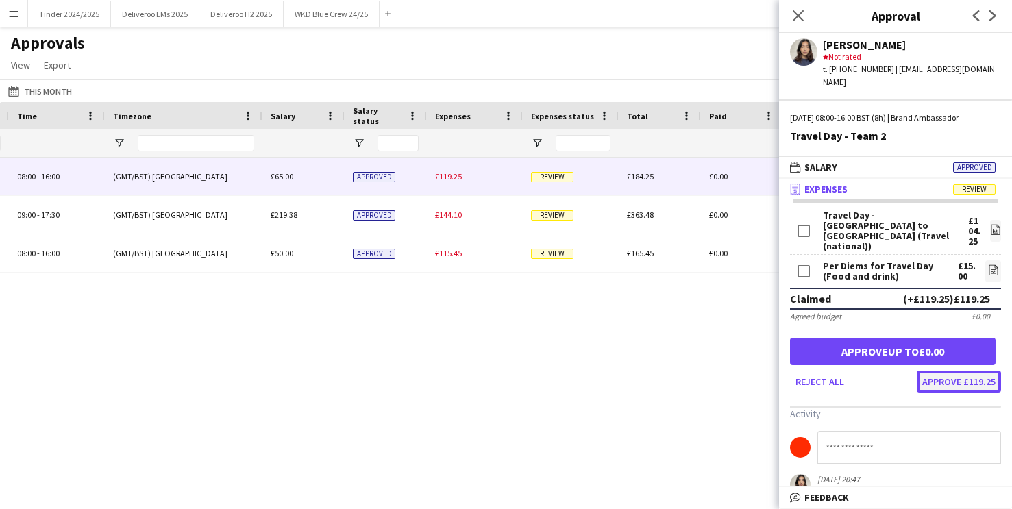
click at [953, 371] on button "Approve £119.25" at bounding box center [959, 382] width 84 height 22
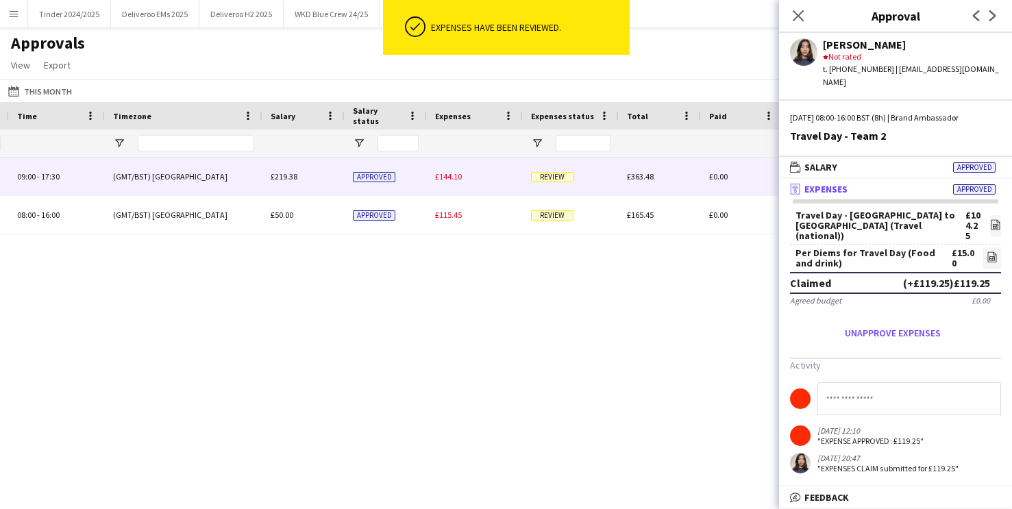
click at [524, 180] on div "Review" at bounding box center [571, 177] width 96 height 38
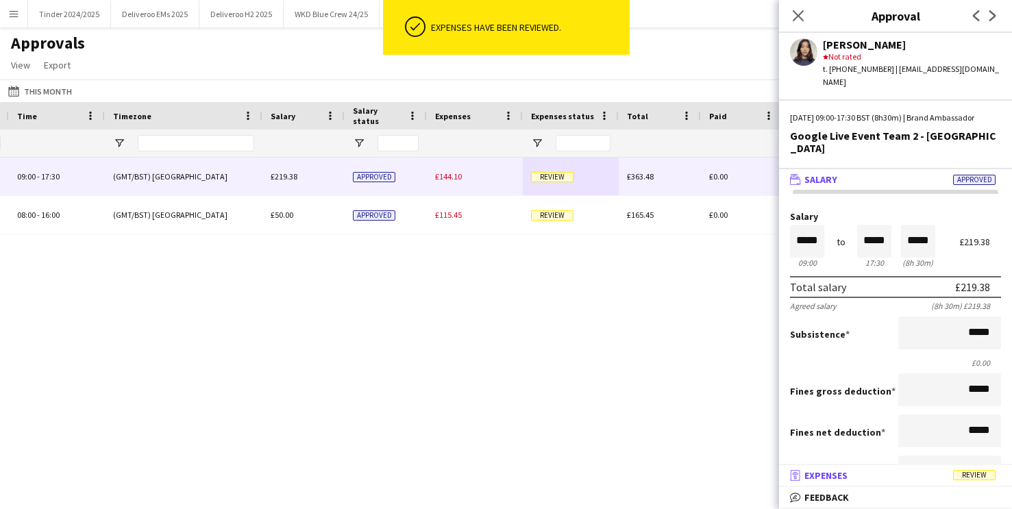
click at [986, 475] on span "Review" at bounding box center [974, 475] width 42 height 10
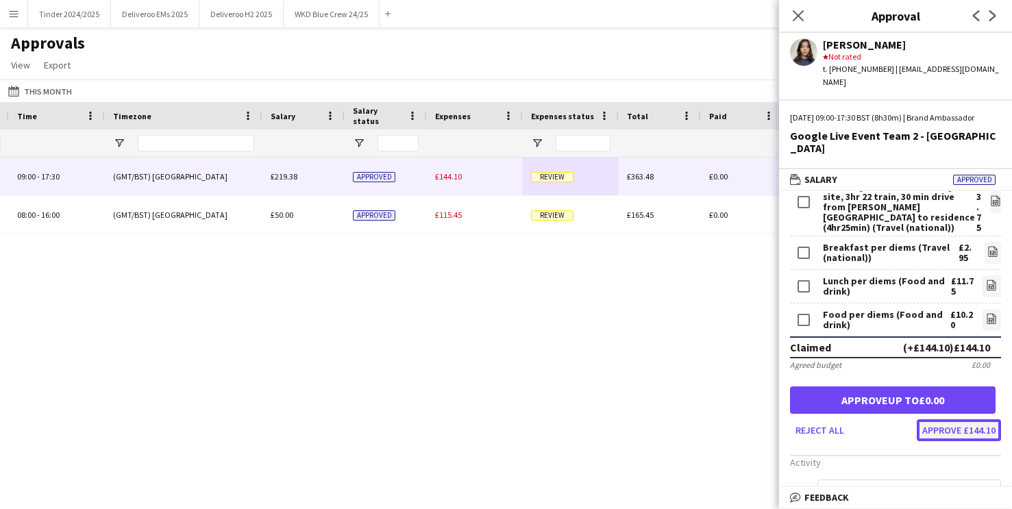
click at [954, 419] on button "Approve £144.10" at bounding box center [959, 430] width 84 height 22
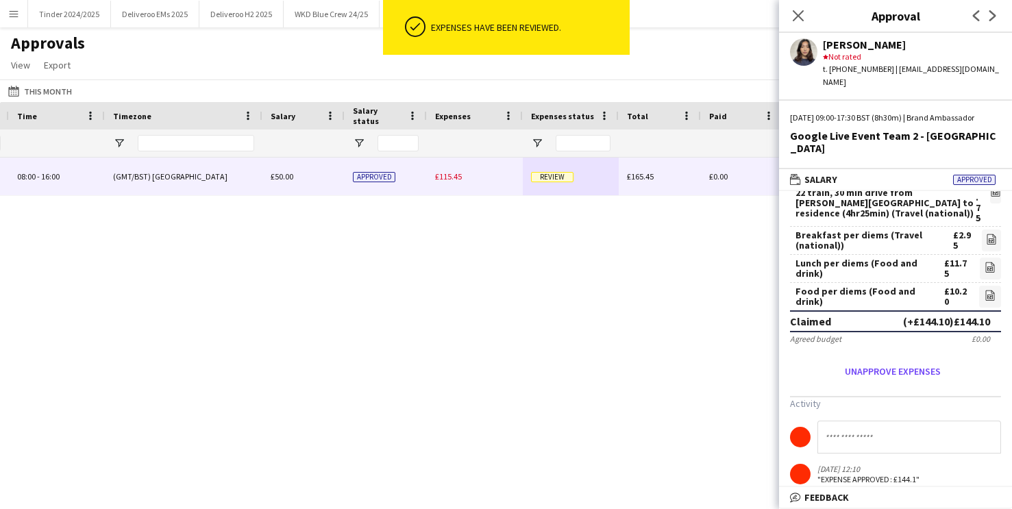
click at [485, 188] on div "£115.45" at bounding box center [475, 177] width 96 height 38
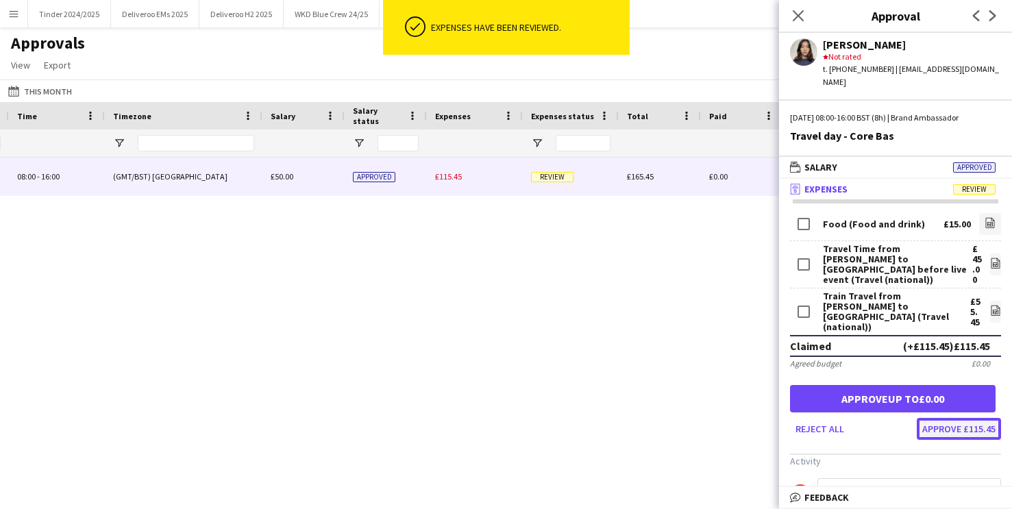
click at [964, 418] on button "Approve £115.45" at bounding box center [959, 429] width 84 height 22
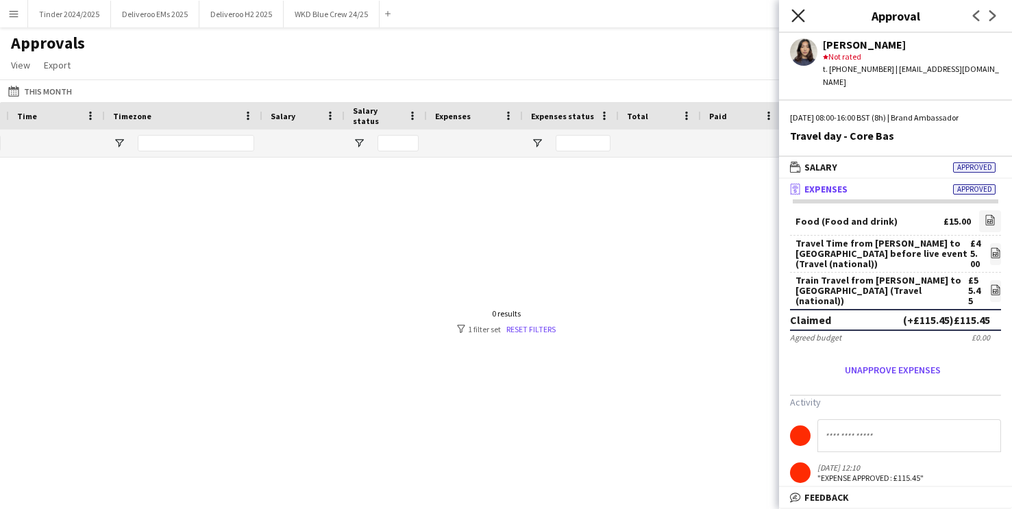
click at [799, 12] on icon "Close pop-in" at bounding box center [797, 15] width 13 height 13
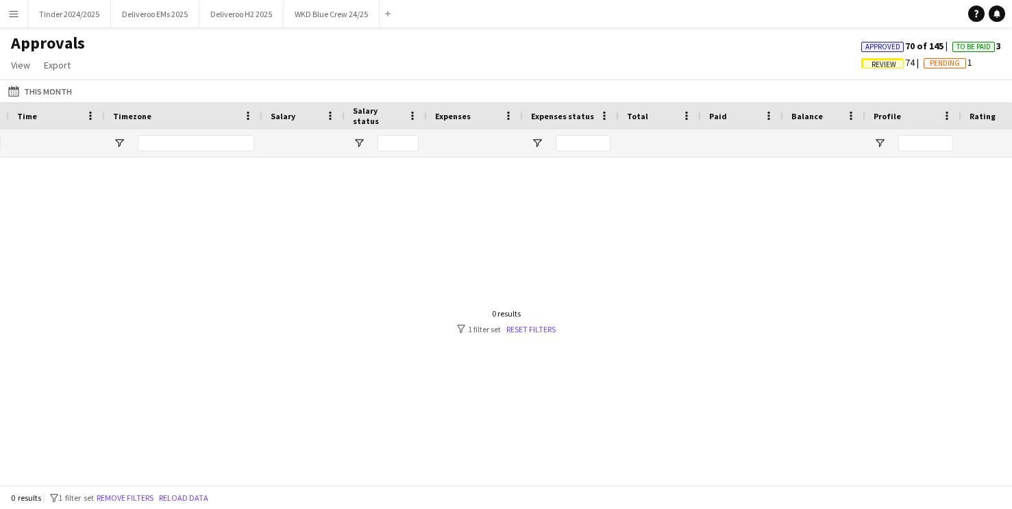
click at [685, 56] on div "Approvals View Customise view Customise filters Reset Filters Reset View Reset …" at bounding box center [506, 56] width 1012 height 47
click at [142, 61] on div "Approvals View Customise view Customise filters Reset Filters Reset View Reset …" at bounding box center [506, 56] width 1012 height 47
